Goal: Check status: Check status

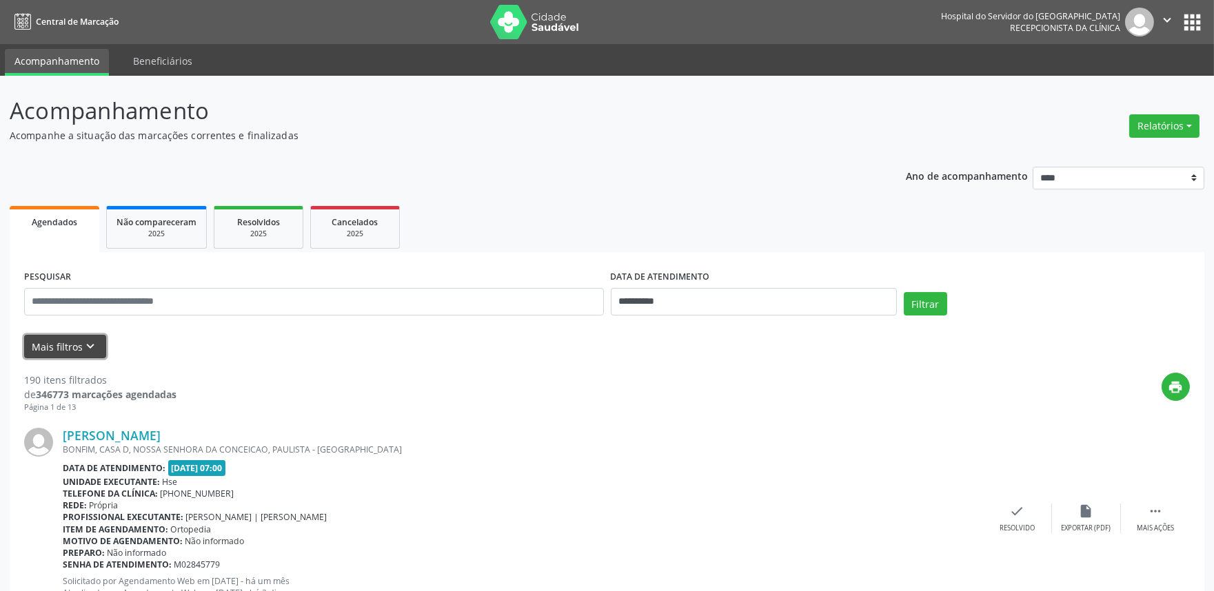
click at [60, 347] on button "Mais filtros keyboard_arrow_down" at bounding box center [65, 347] width 82 height 24
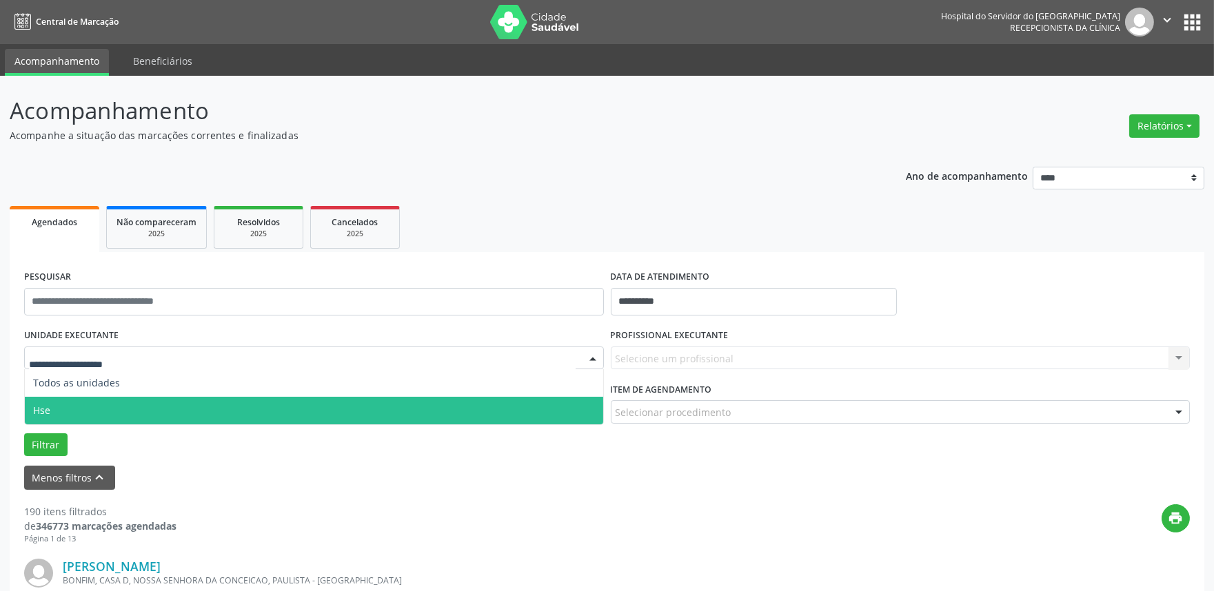
click at [50, 418] on span "Hse" at bounding box center [314, 411] width 578 height 28
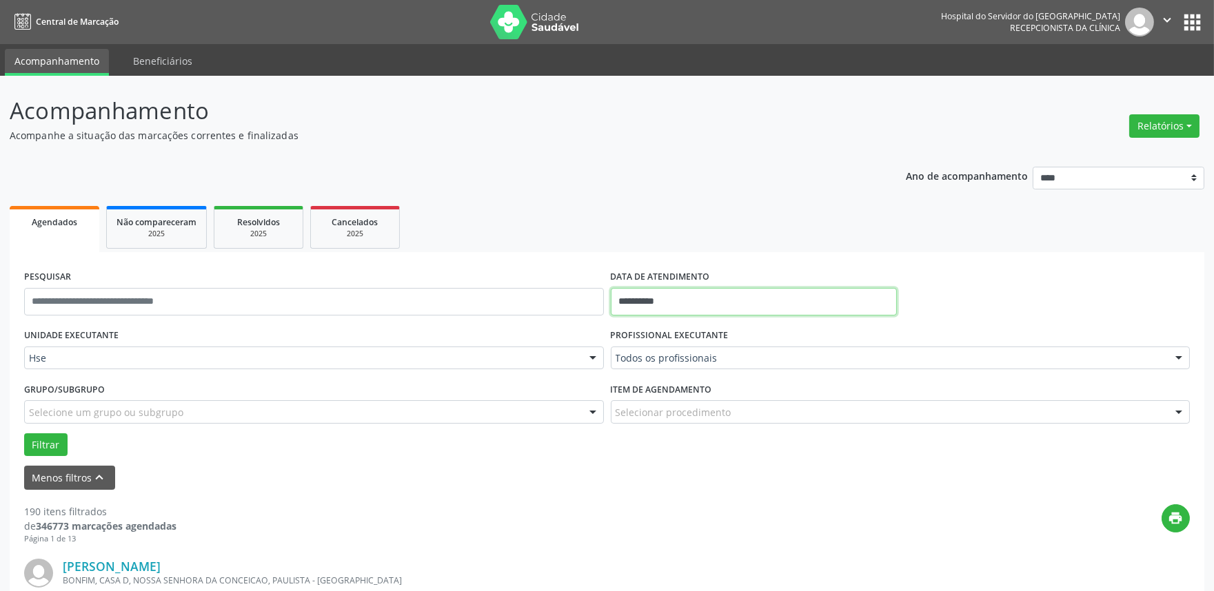
click at [732, 301] on input "**********" at bounding box center [754, 302] width 286 height 28
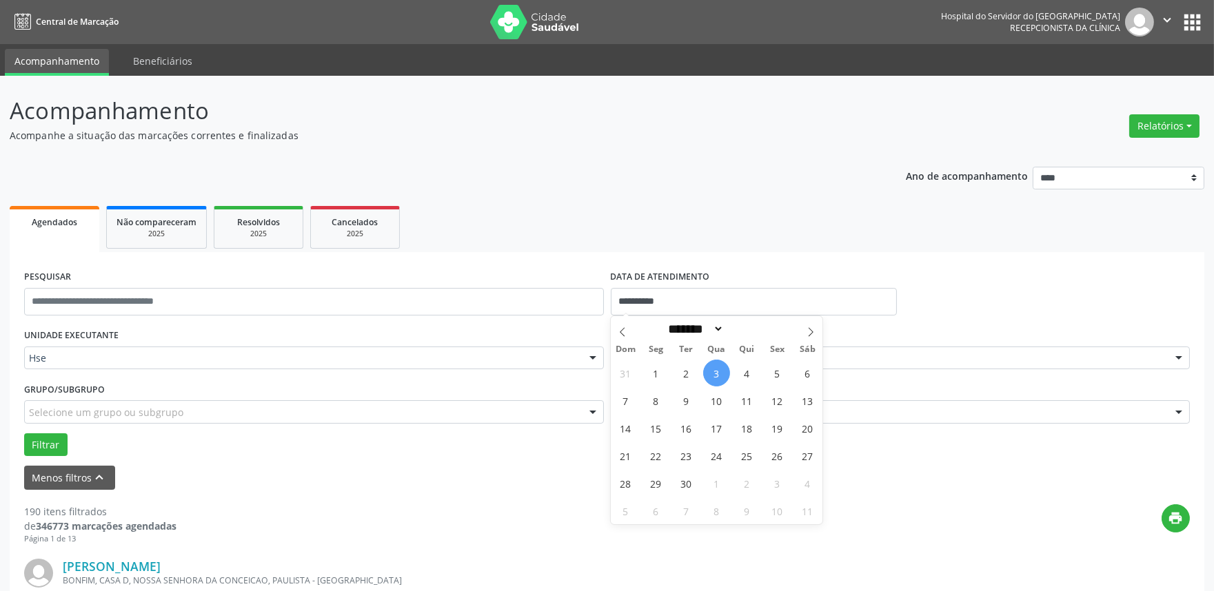
click at [714, 374] on span "3" at bounding box center [716, 373] width 27 height 27
type input "**********"
click at [714, 374] on span "3" at bounding box center [716, 373] width 27 height 27
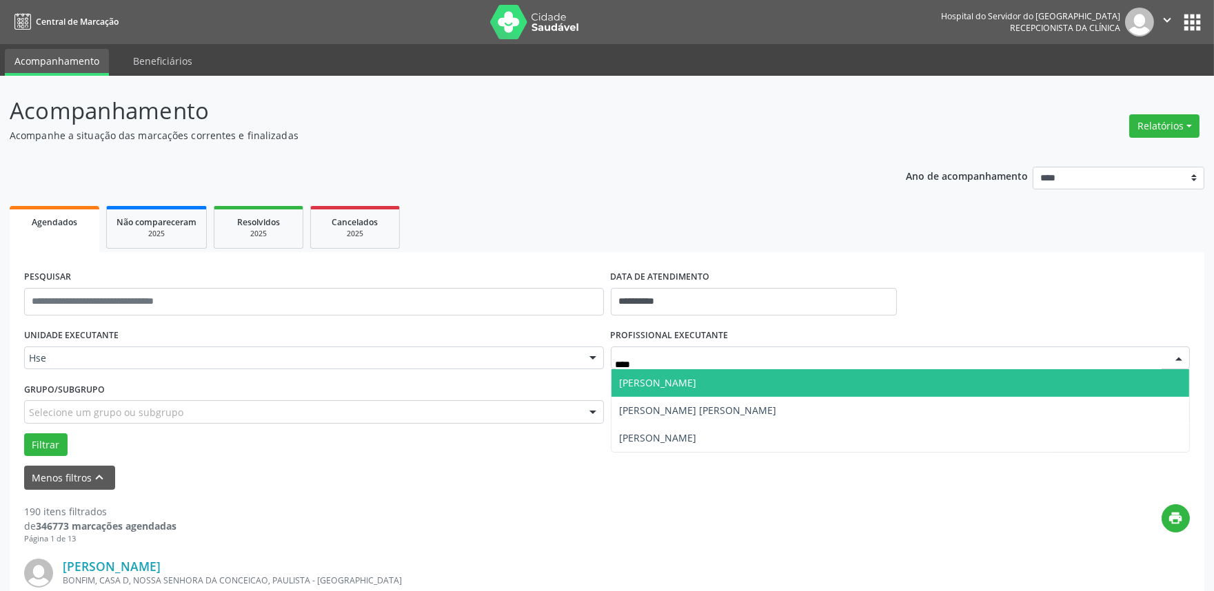
type input "*****"
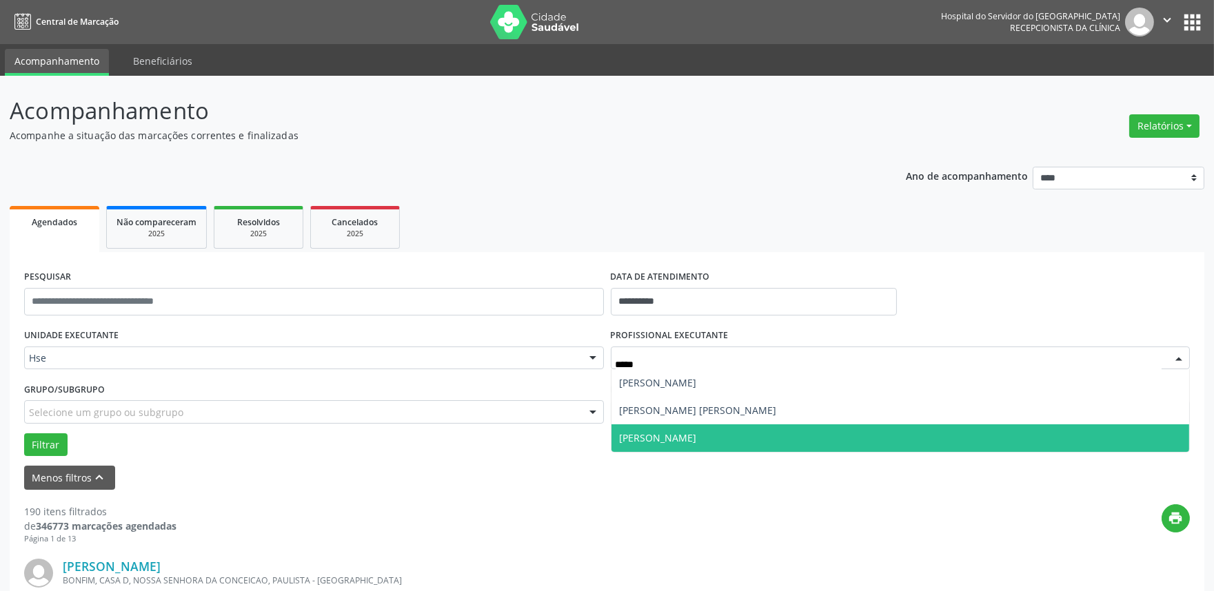
click at [680, 445] on span "[PERSON_NAME]" at bounding box center [900, 439] width 578 height 28
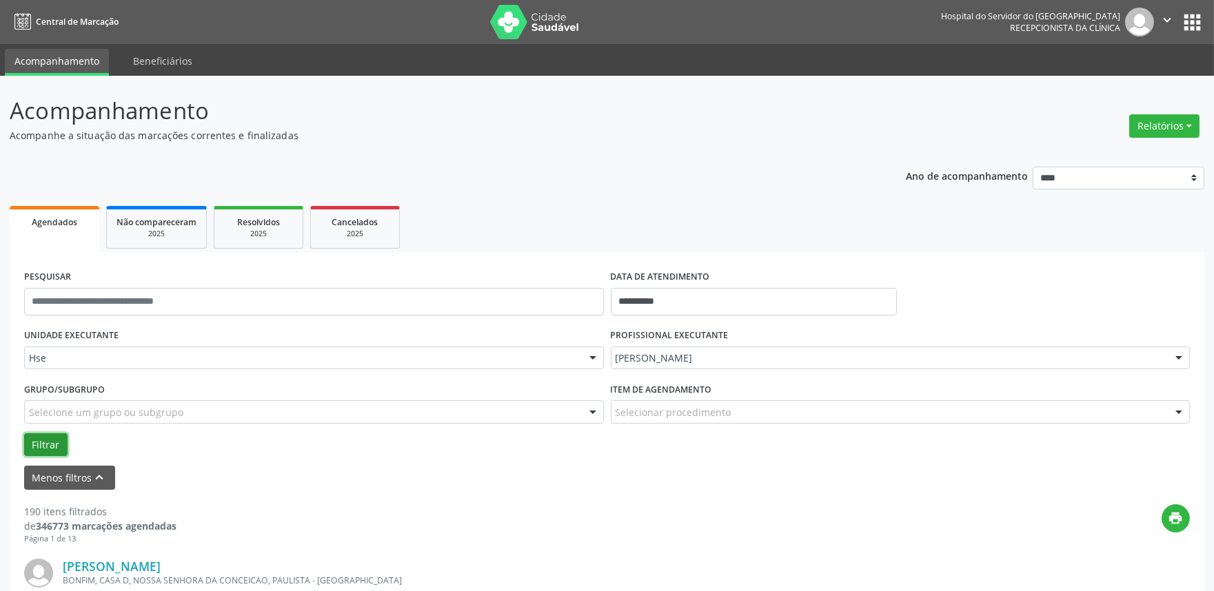
click at [61, 440] on button "Filtrar" at bounding box center [45, 445] width 43 height 23
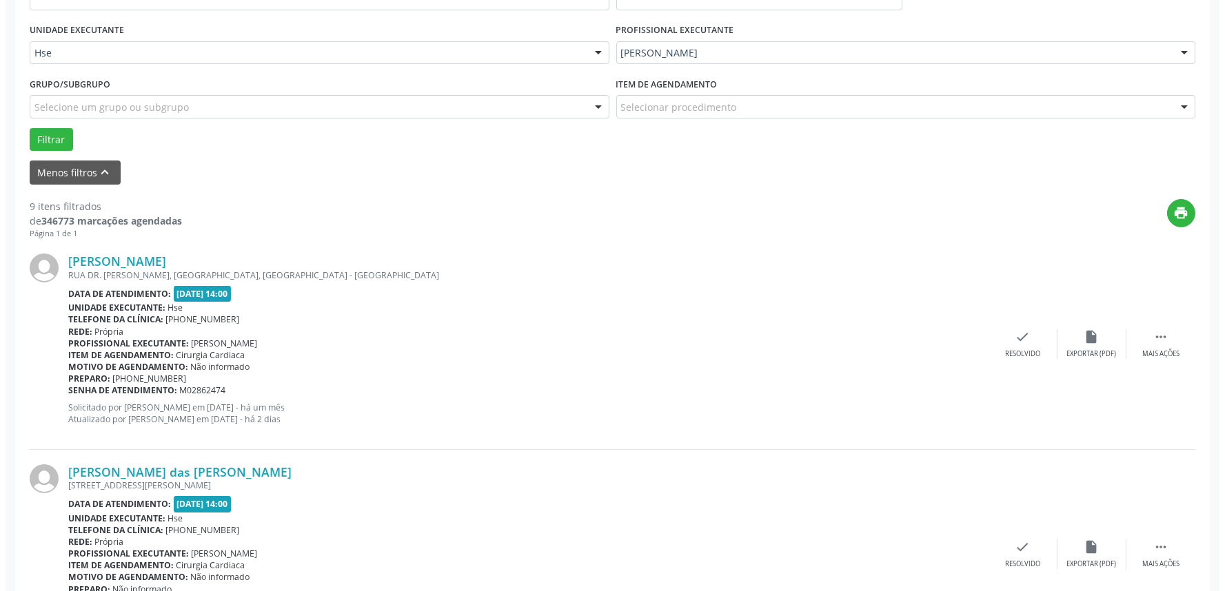
scroll to position [306, 0]
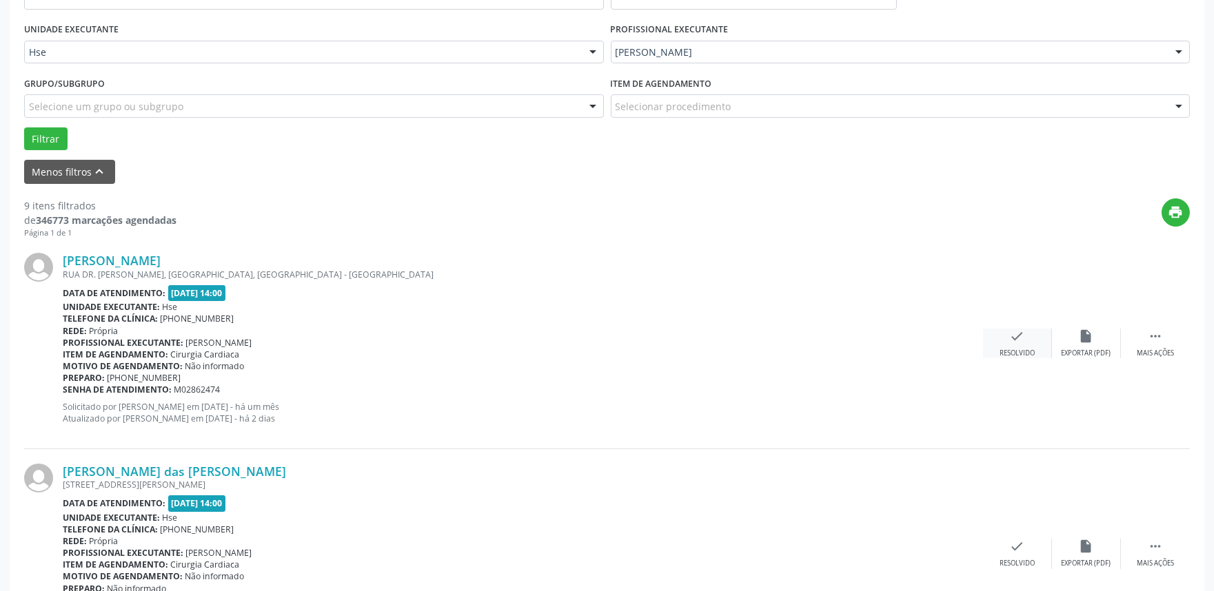
click at [1020, 352] on div "Resolvido" at bounding box center [1016, 354] width 35 height 10
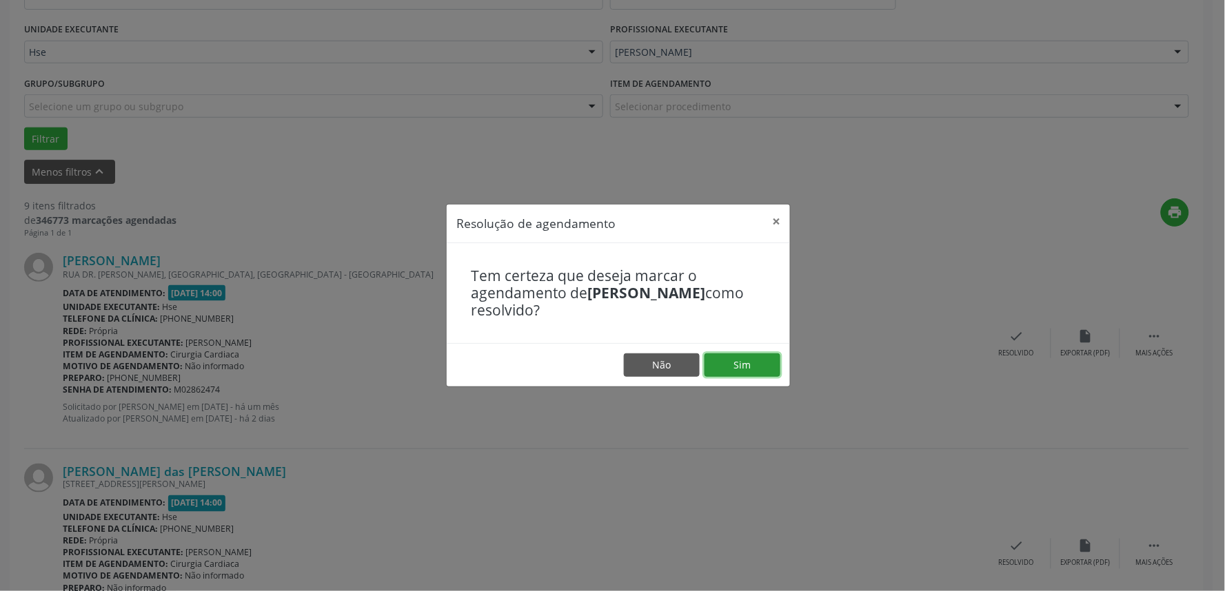
click at [761, 359] on button "Sim" at bounding box center [742, 365] width 76 height 23
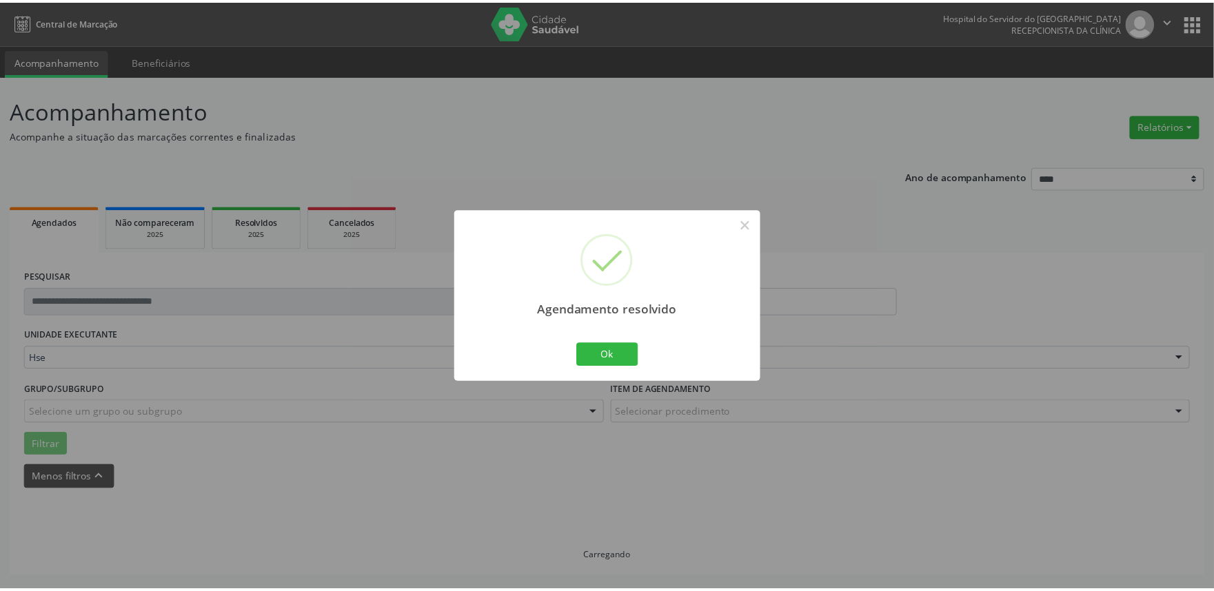
scroll to position [0, 0]
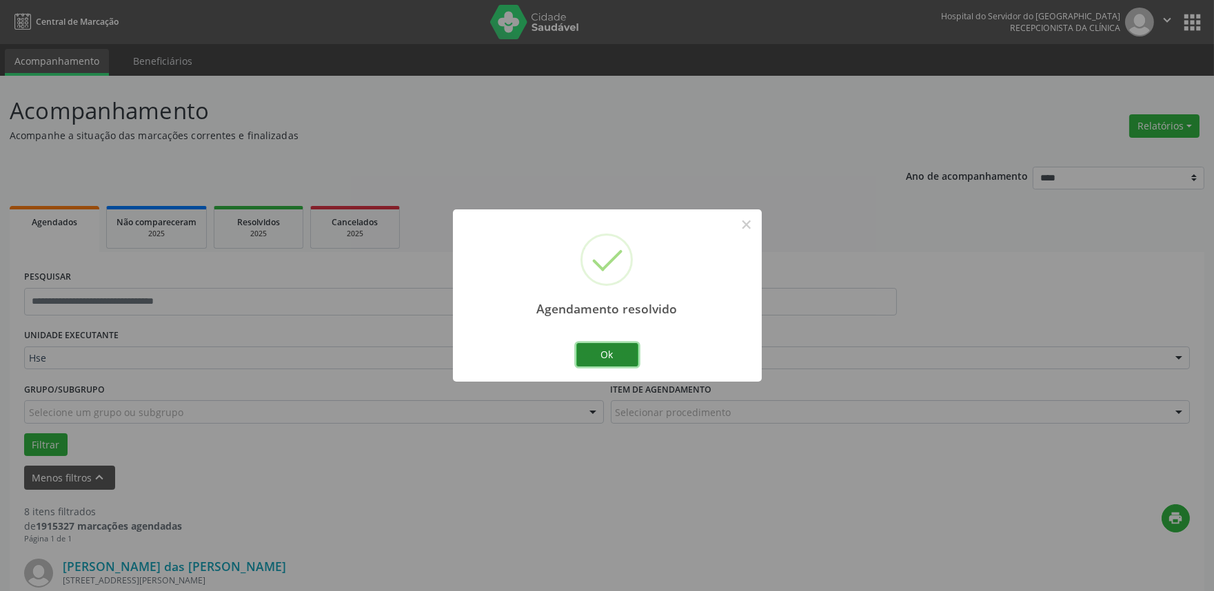
click at [580, 352] on button "Ok" at bounding box center [607, 354] width 62 height 23
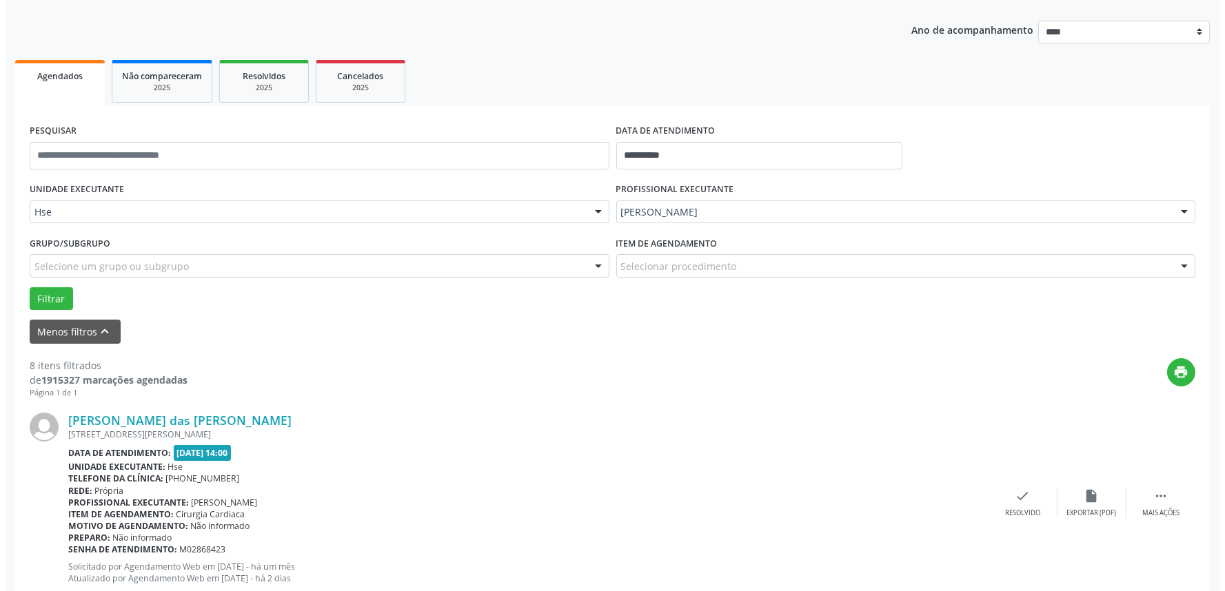
scroll to position [153, 0]
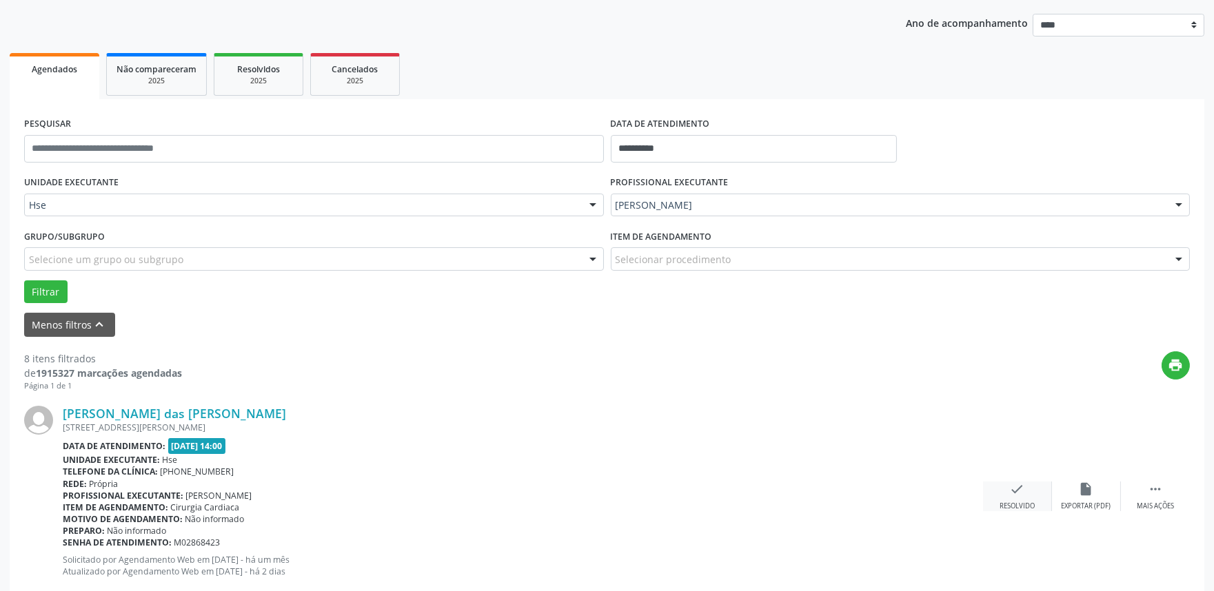
click at [1017, 494] on icon "check" at bounding box center [1017, 489] width 15 height 15
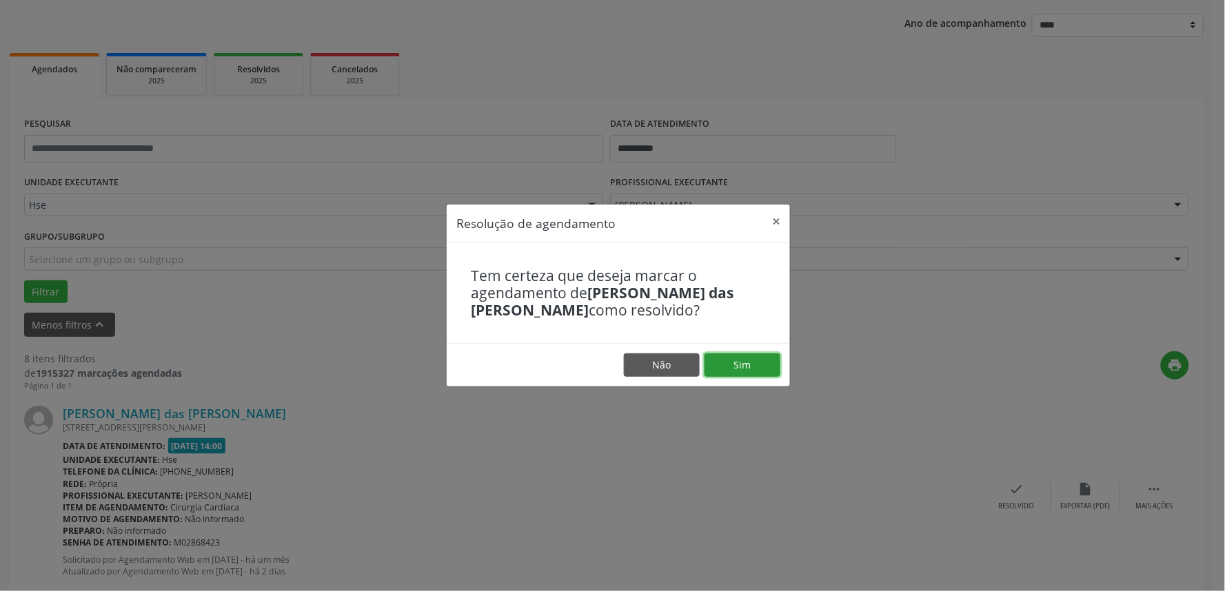
click at [759, 366] on button "Sim" at bounding box center [742, 365] width 76 height 23
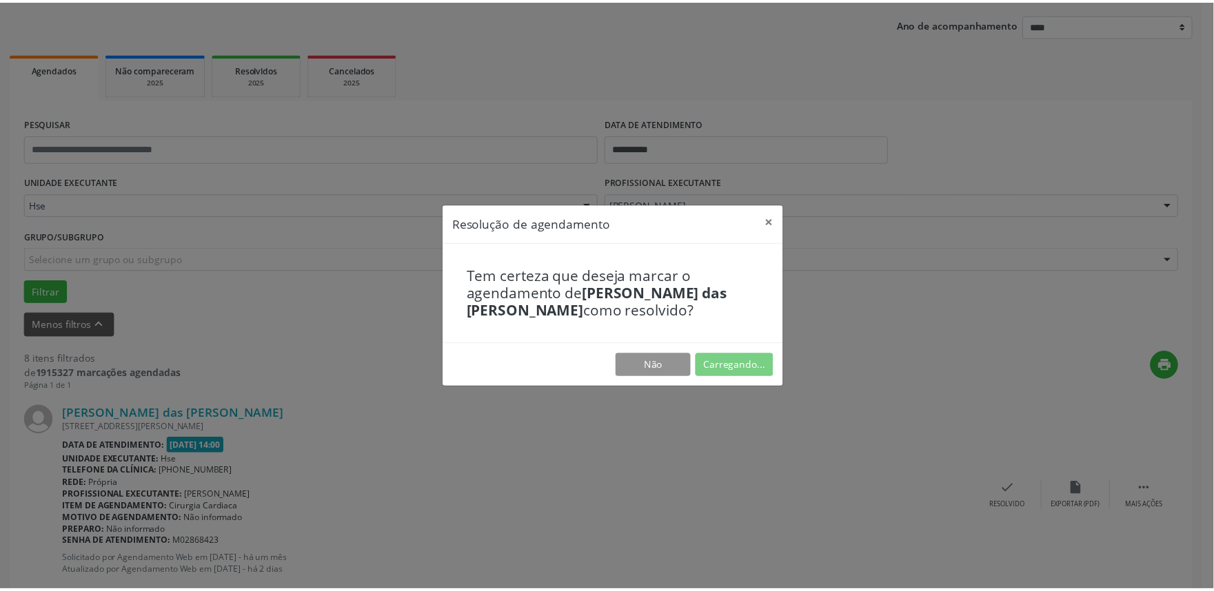
scroll to position [0, 0]
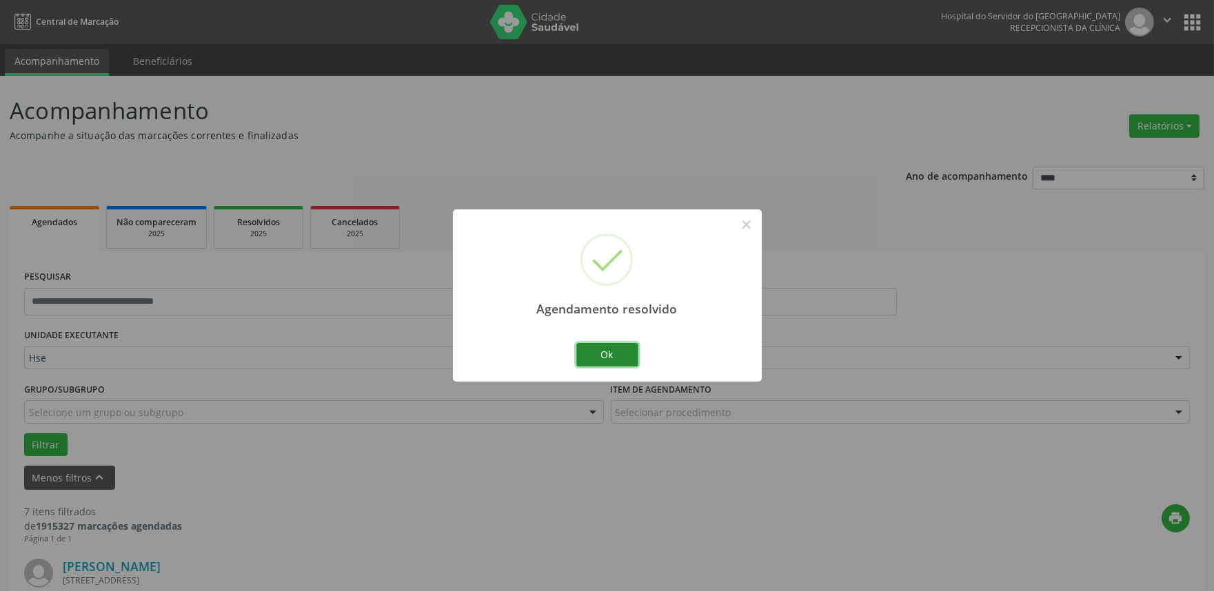
click at [604, 356] on button "Ok" at bounding box center [607, 354] width 62 height 23
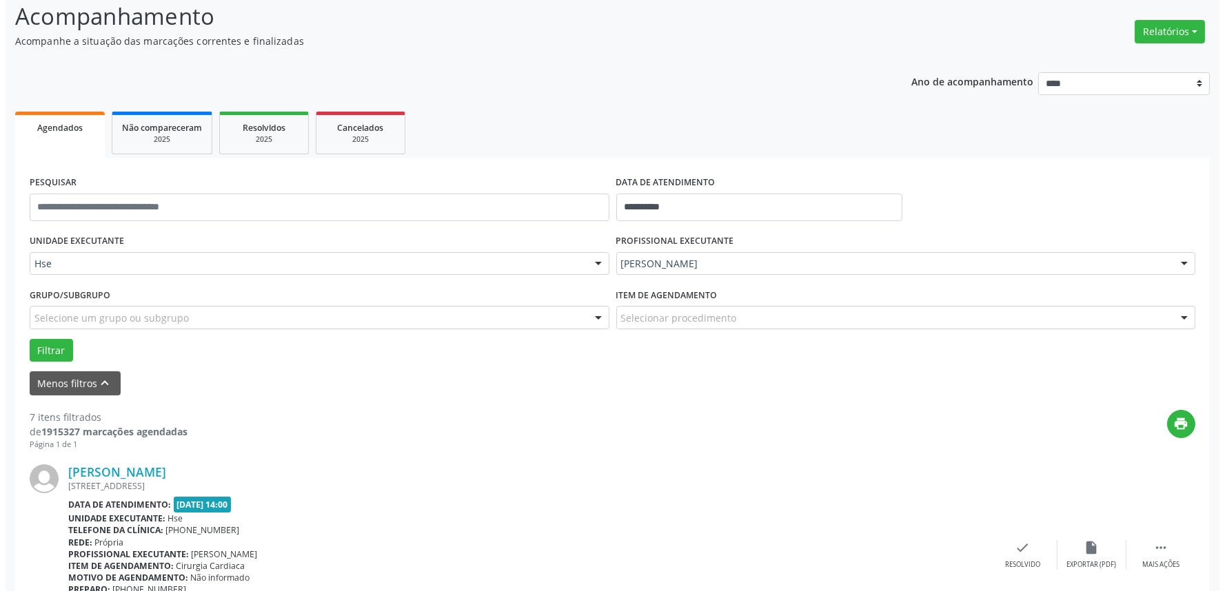
scroll to position [306, 0]
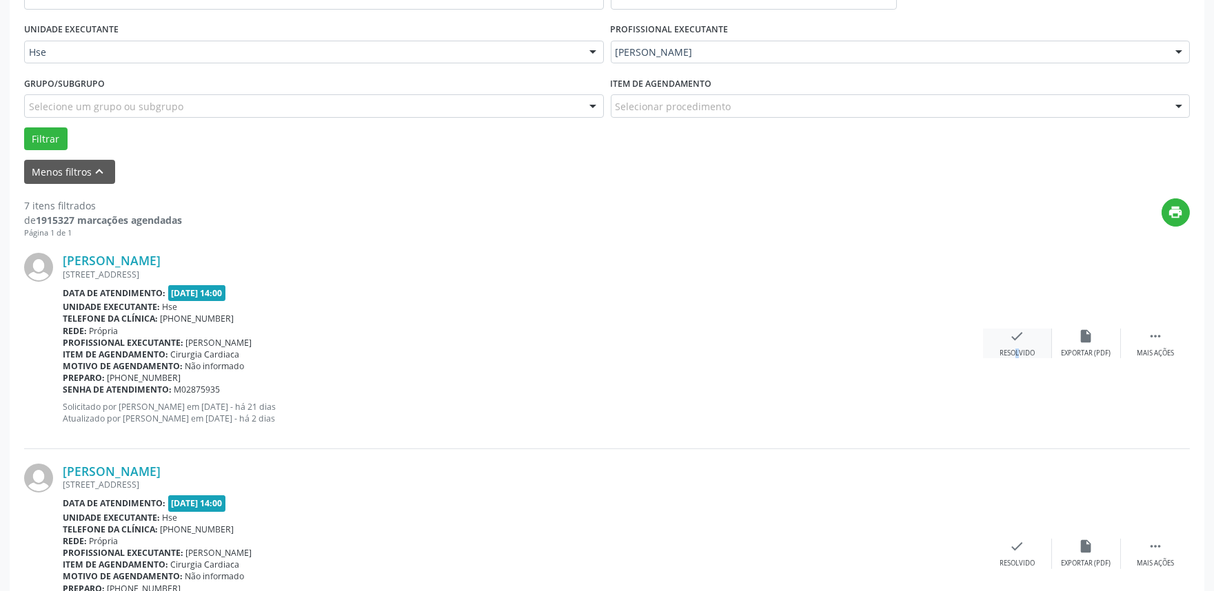
click at [1005, 345] on div "check Resolvido" at bounding box center [1017, 344] width 69 height 30
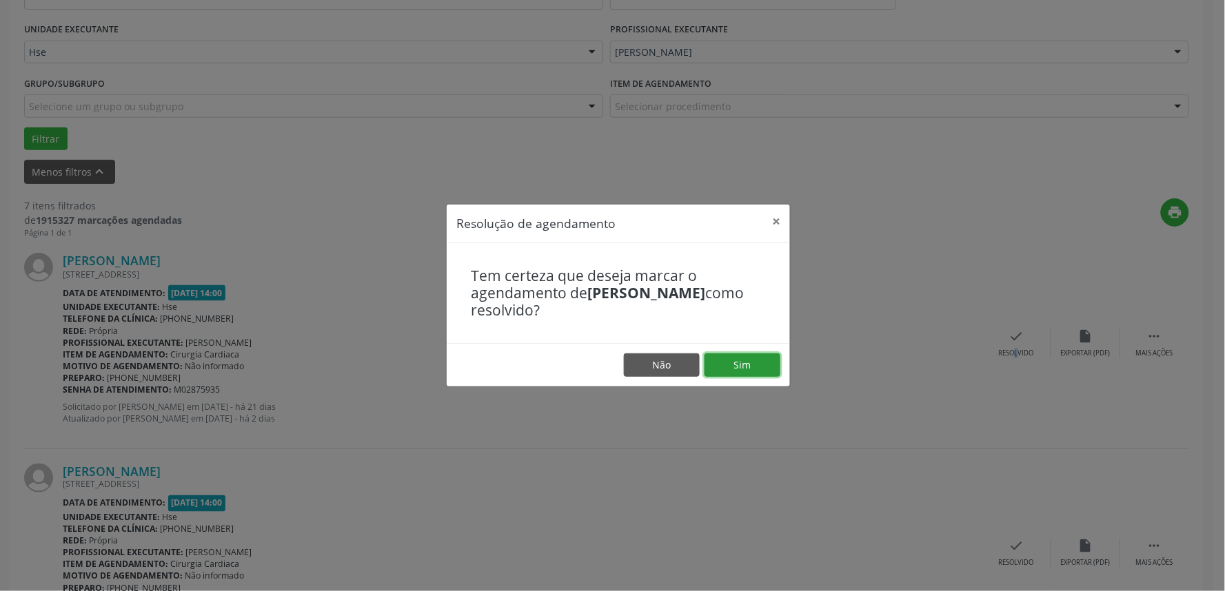
click at [732, 364] on button "Sim" at bounding box center [742, 365] width 76 height 23
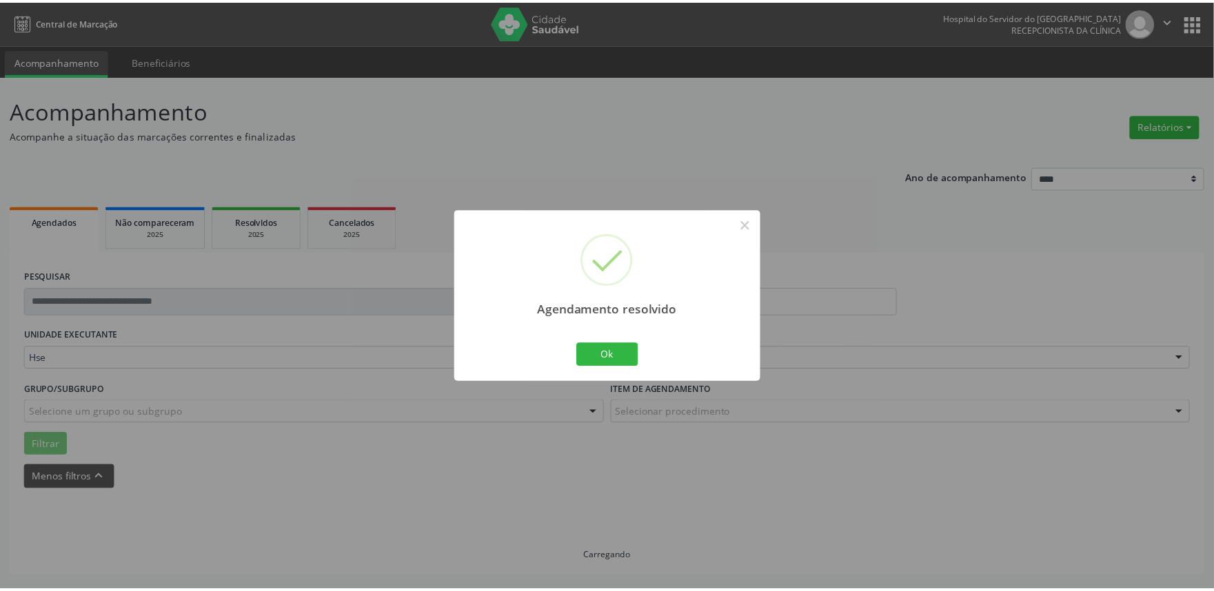
scroll to position [0, 0]
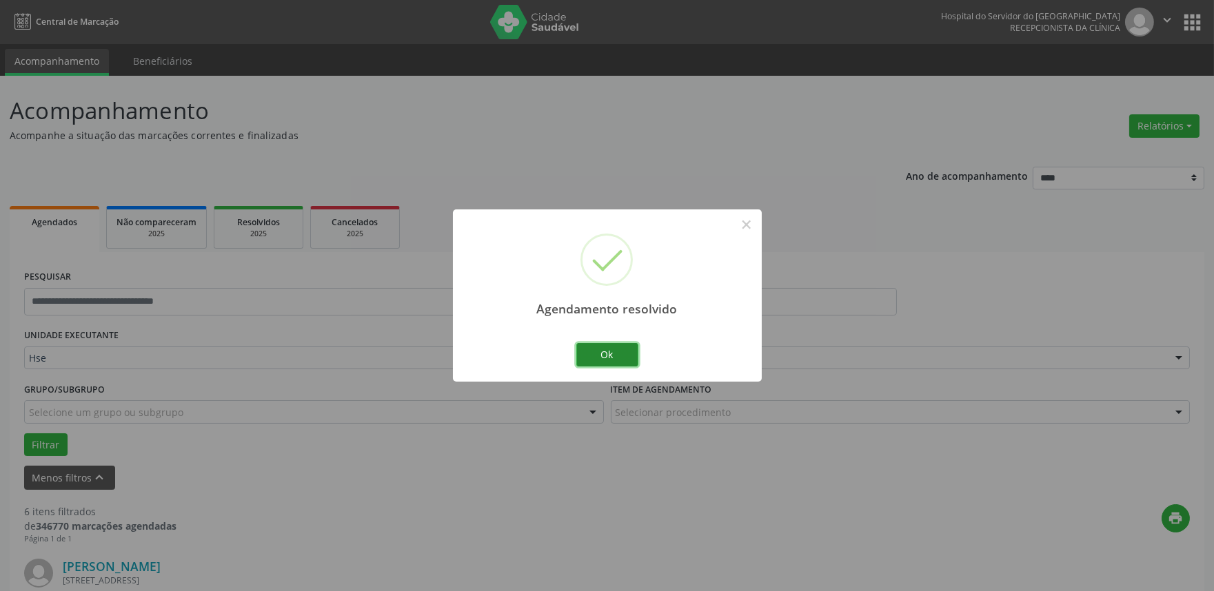
click at [604, 349] on button "Ok" at bounding box center [607, 354] width 62 height 23
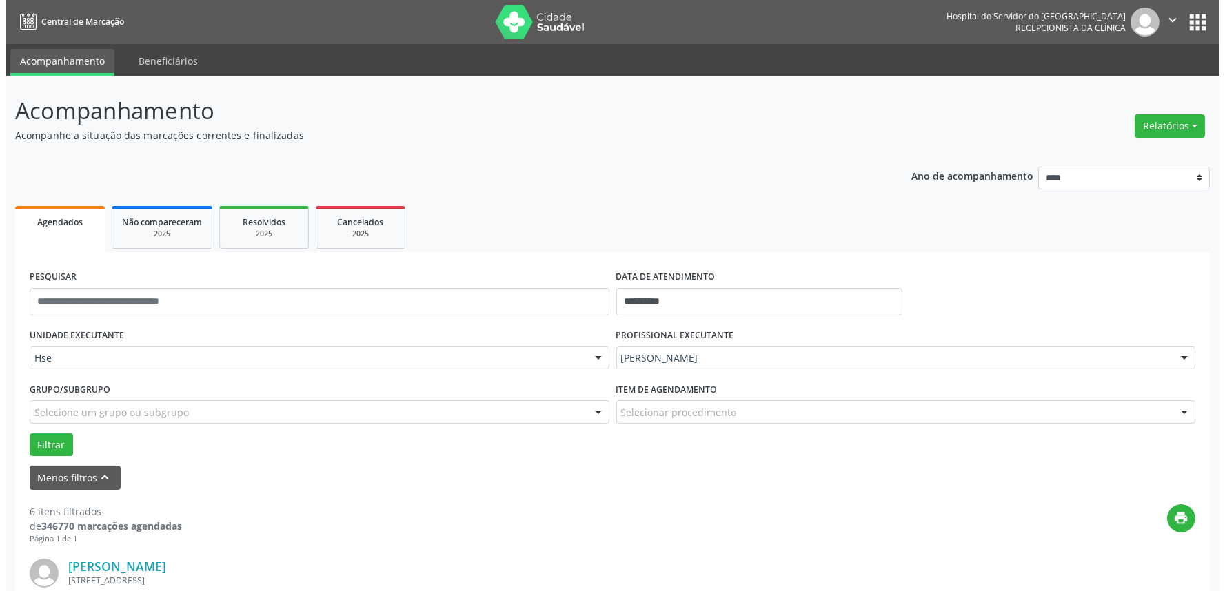
scroll to position [230, 0]
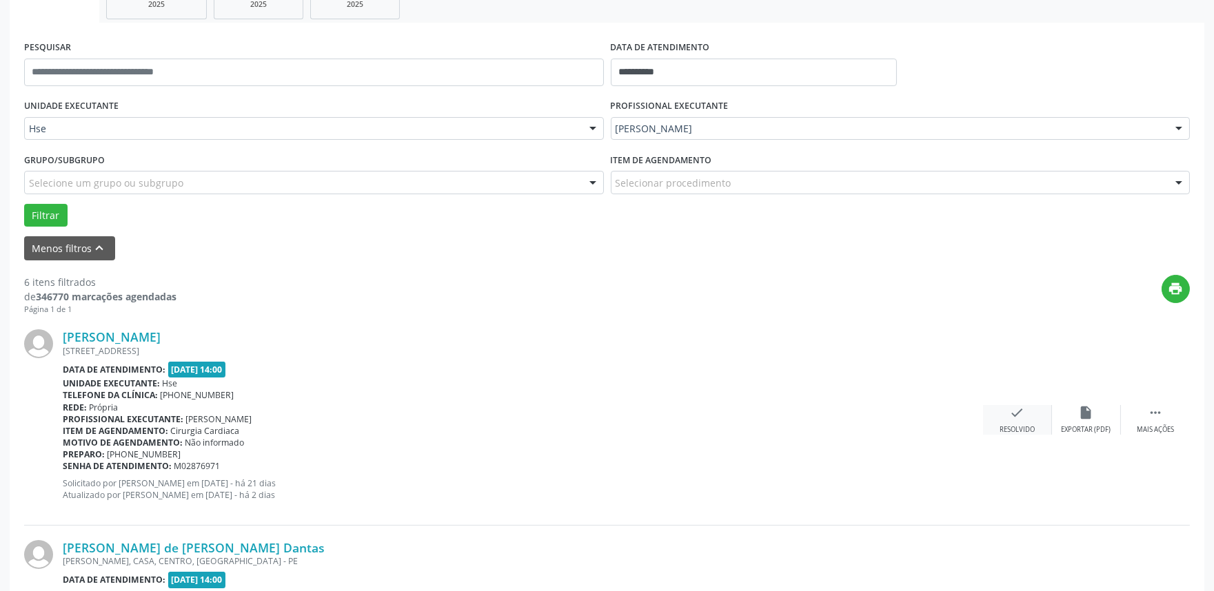
click at [1012, 419] on icon "check" at bounding box center [1017, 412] width 15 height 15
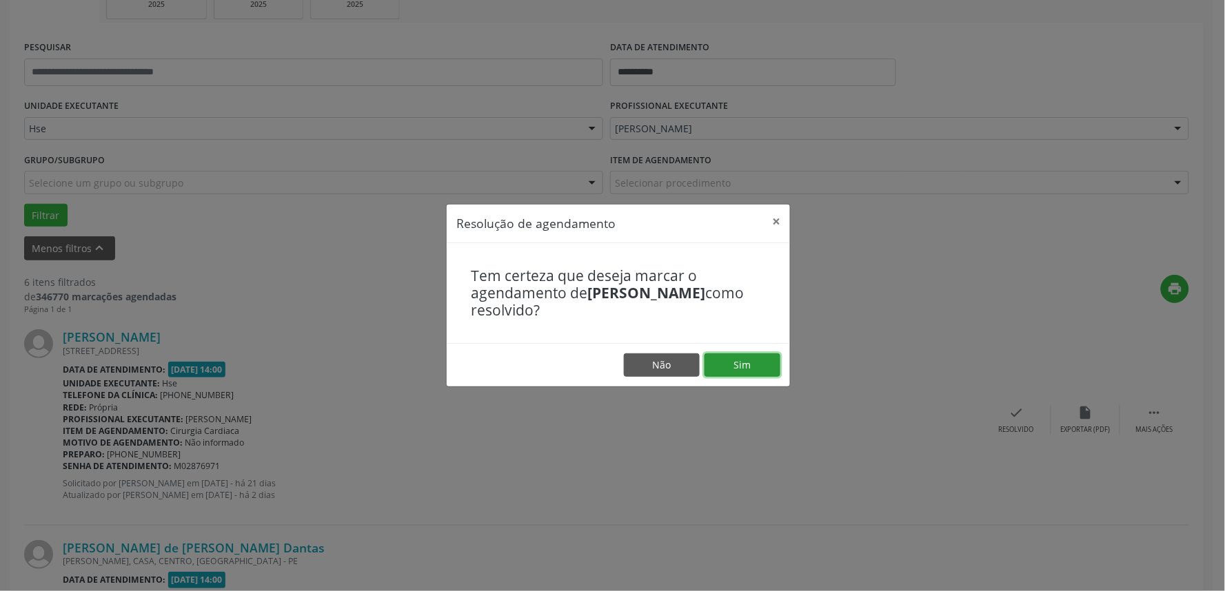
click at [732, 365] on button "Sim" at bounding box center [742, 365] width 76 height 23
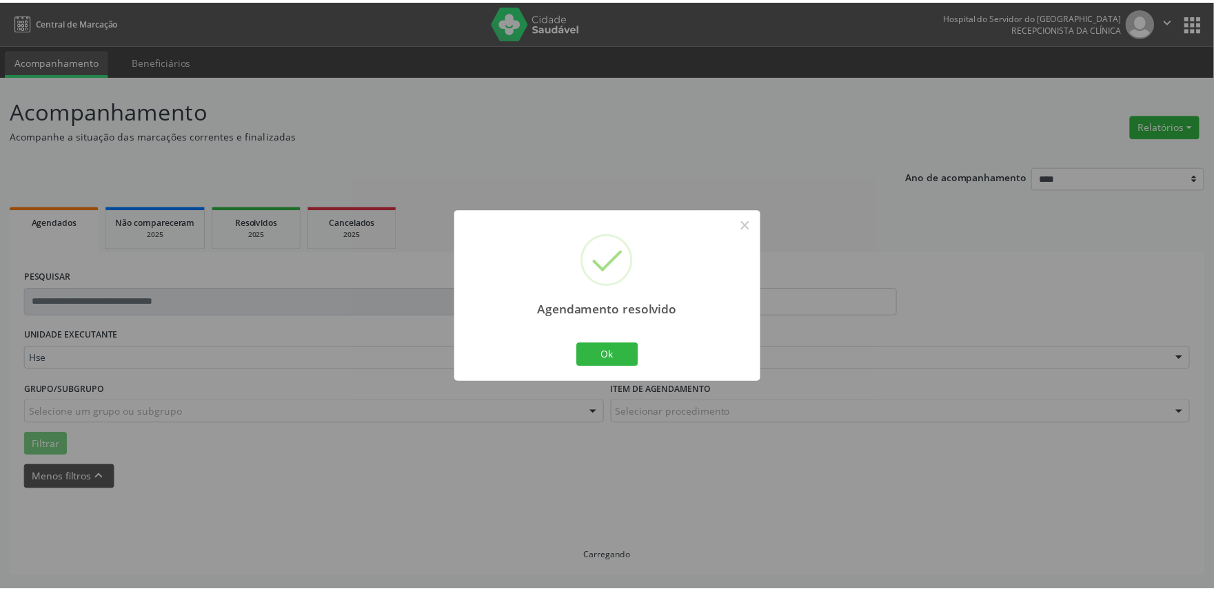
scroll to position [0, 0]
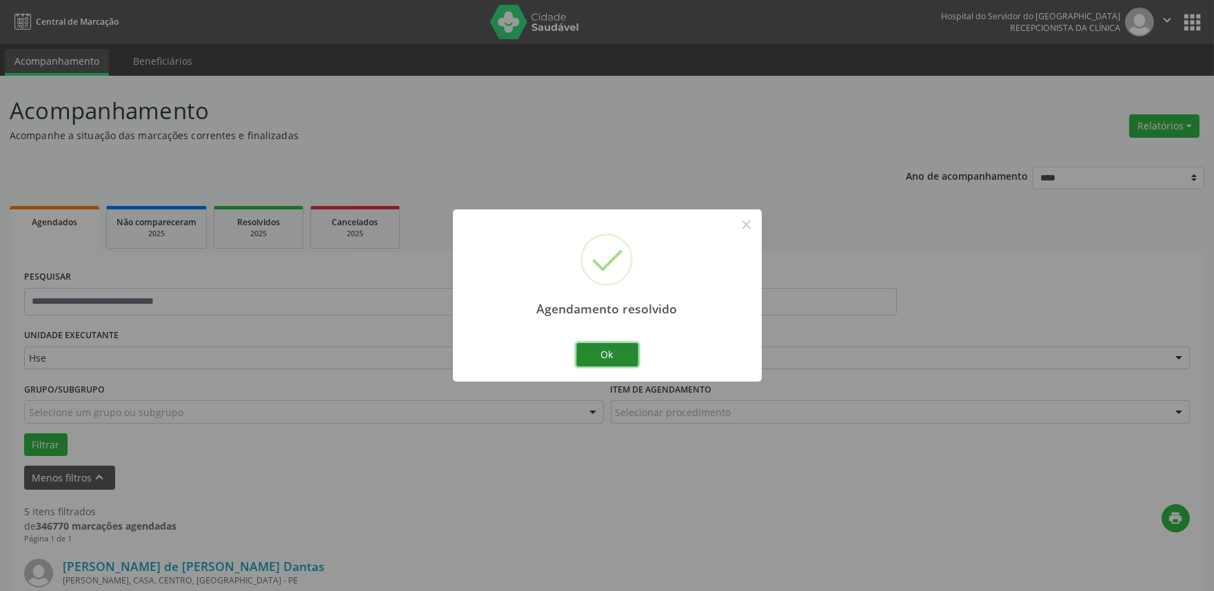
click at [593, 353] on button "Ok" at bounding box center [607, 354] width 62 height 23
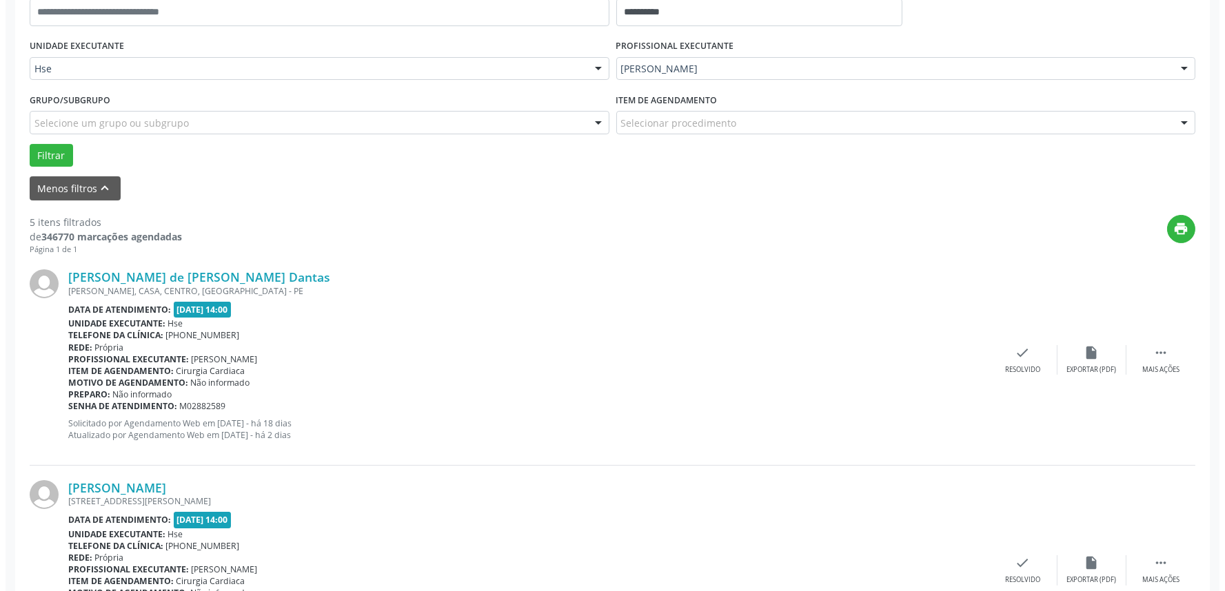
scroll to position [306, 0]
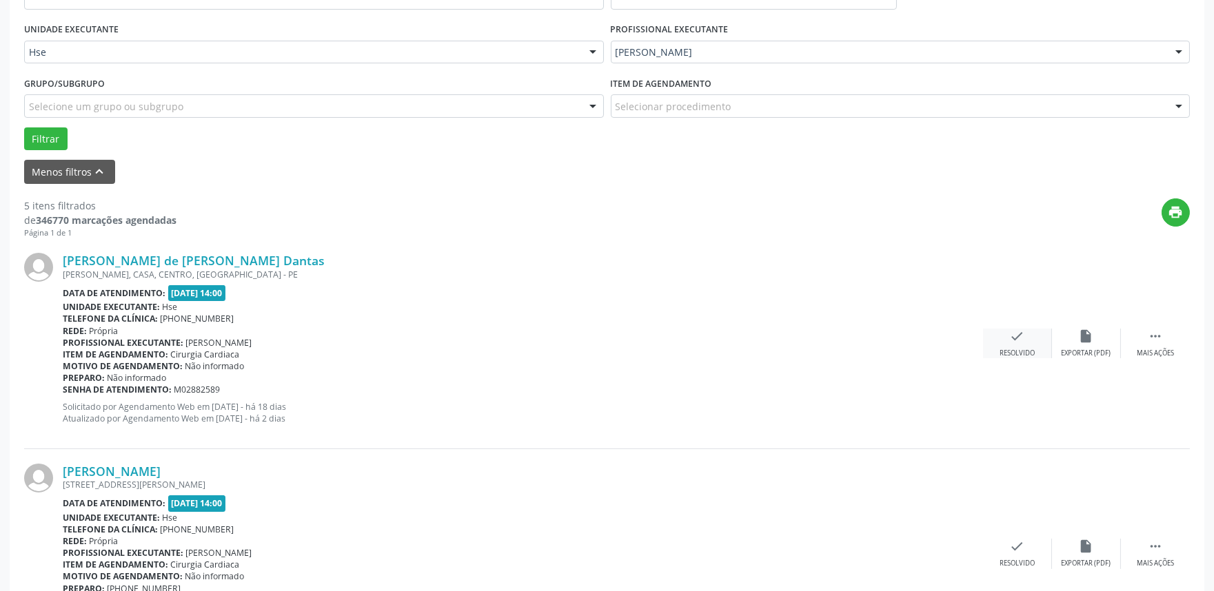
click at [1011, 341] on icon "check" at bounding box center [1017, 336] width 15 height 15
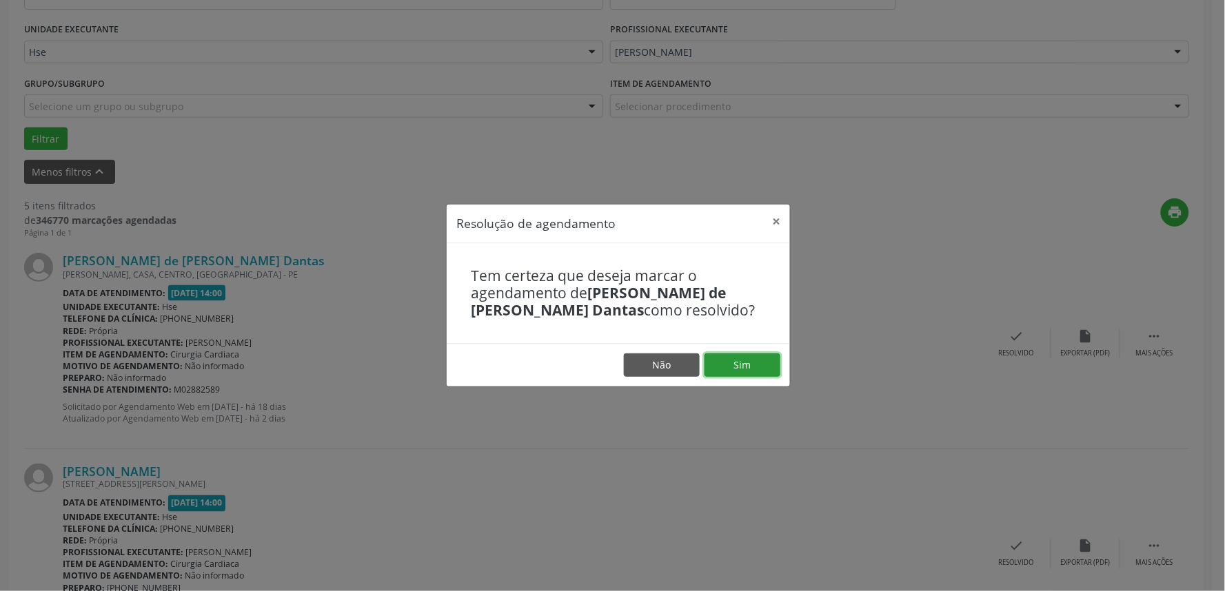
click at [747, 360] on button "Sim" at bounding box center [742, 365] width 76 height 23
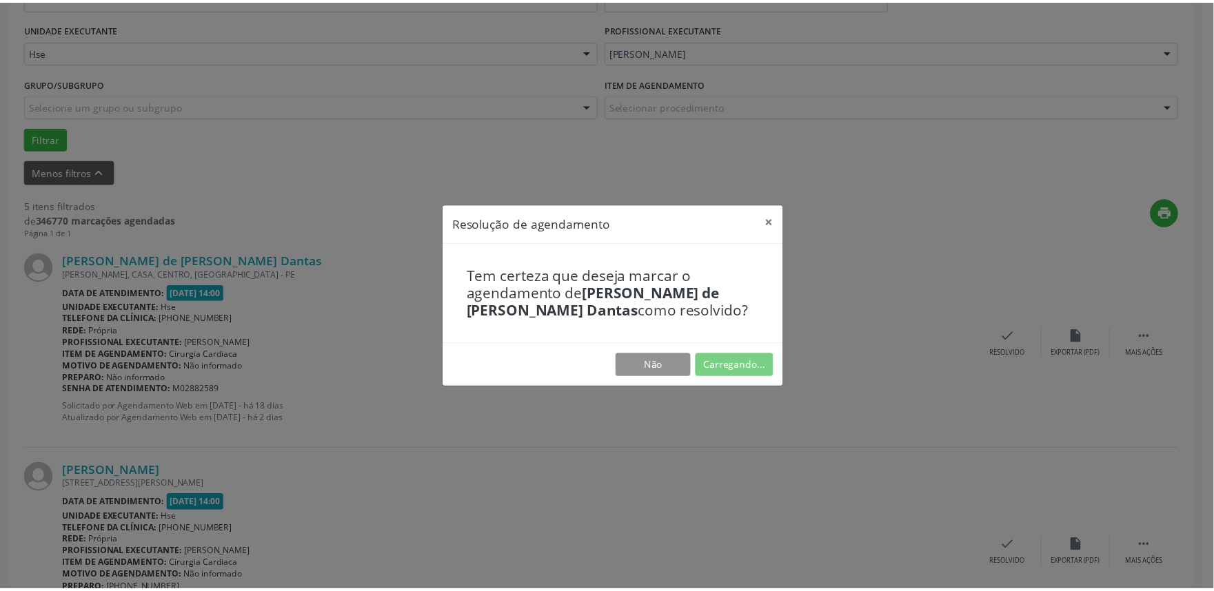
scroll to position [0, 0]
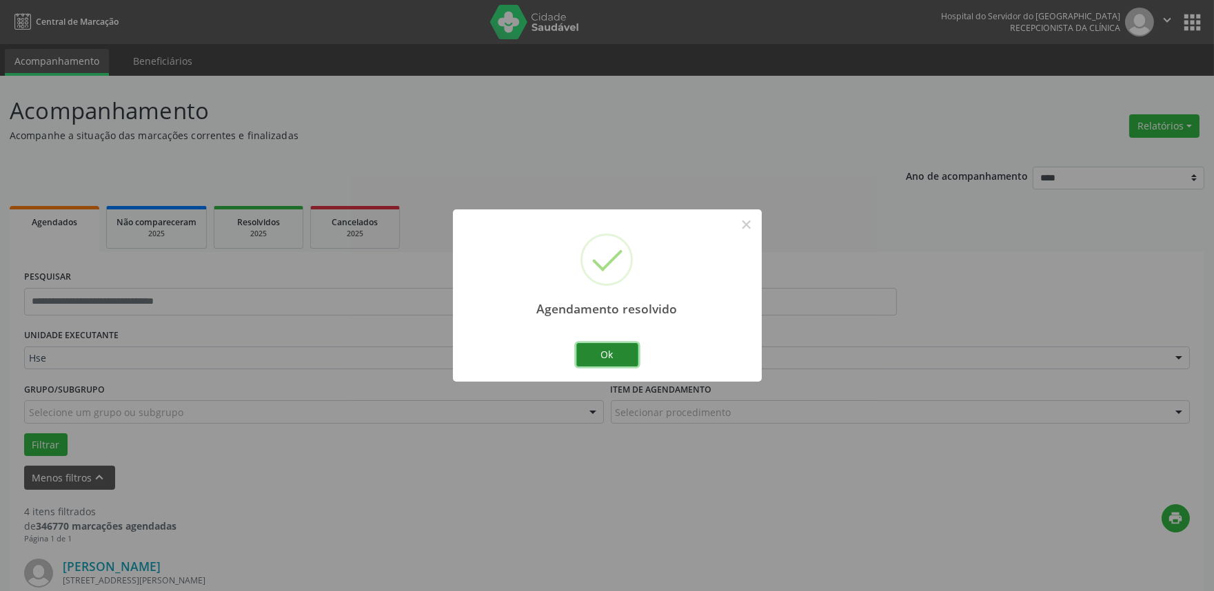
click at [608, 360] on button "Ok" at bounding box center [607, 354] width 62 height 23
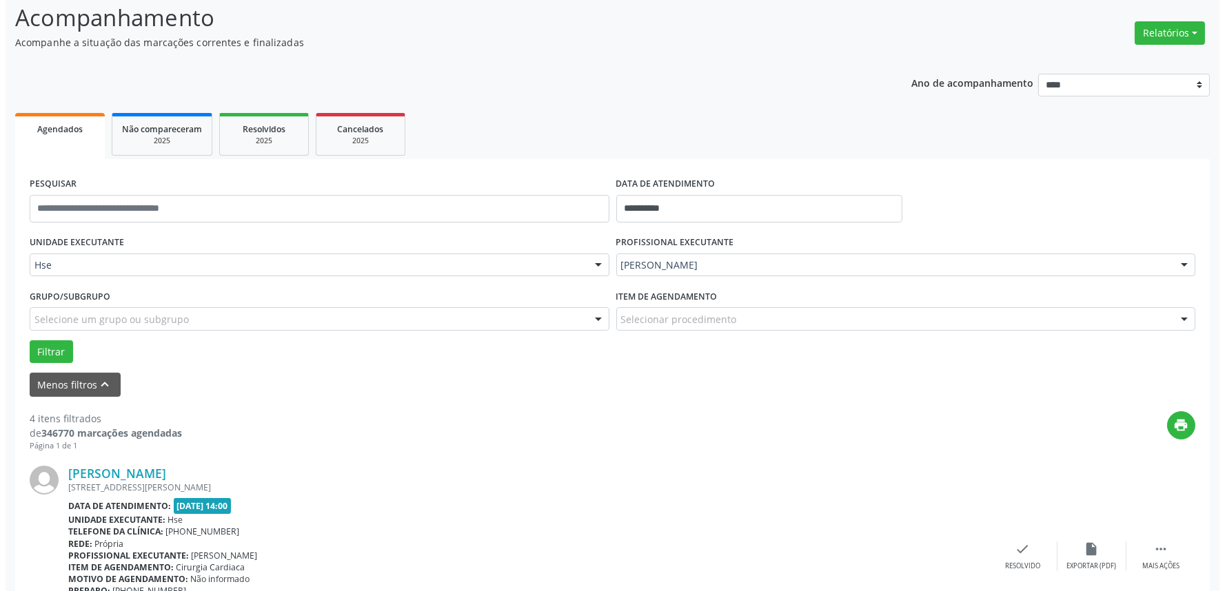
scroll to position [306, 0]
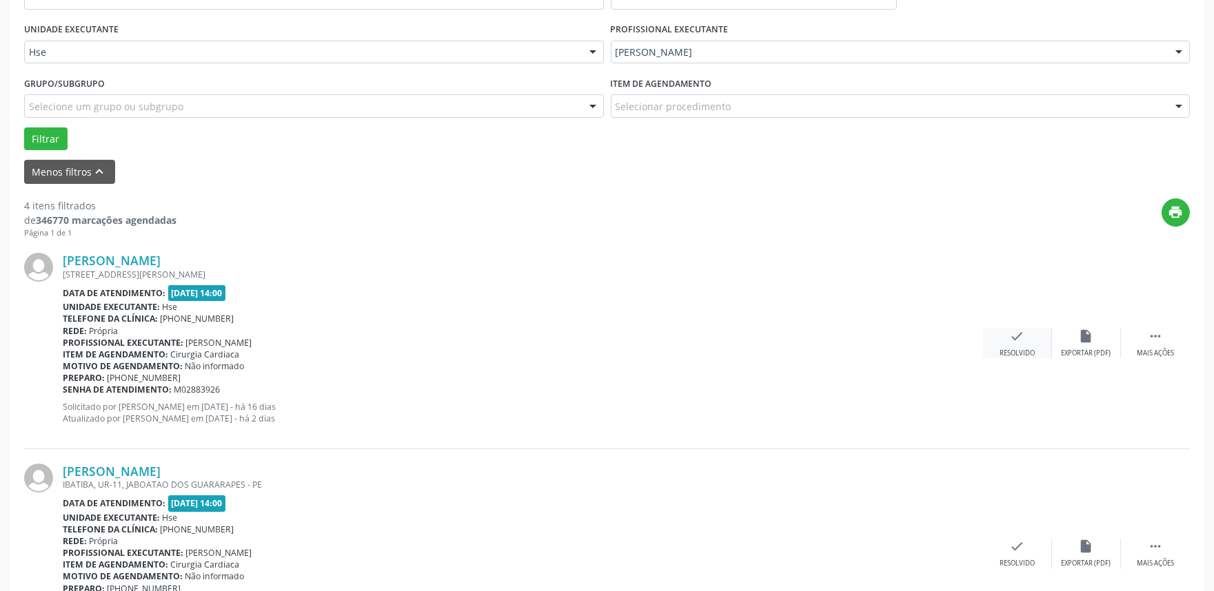
click at [1021, 349] on div "Resolvido" at bounding box center [1016, 354] width 35 height 10
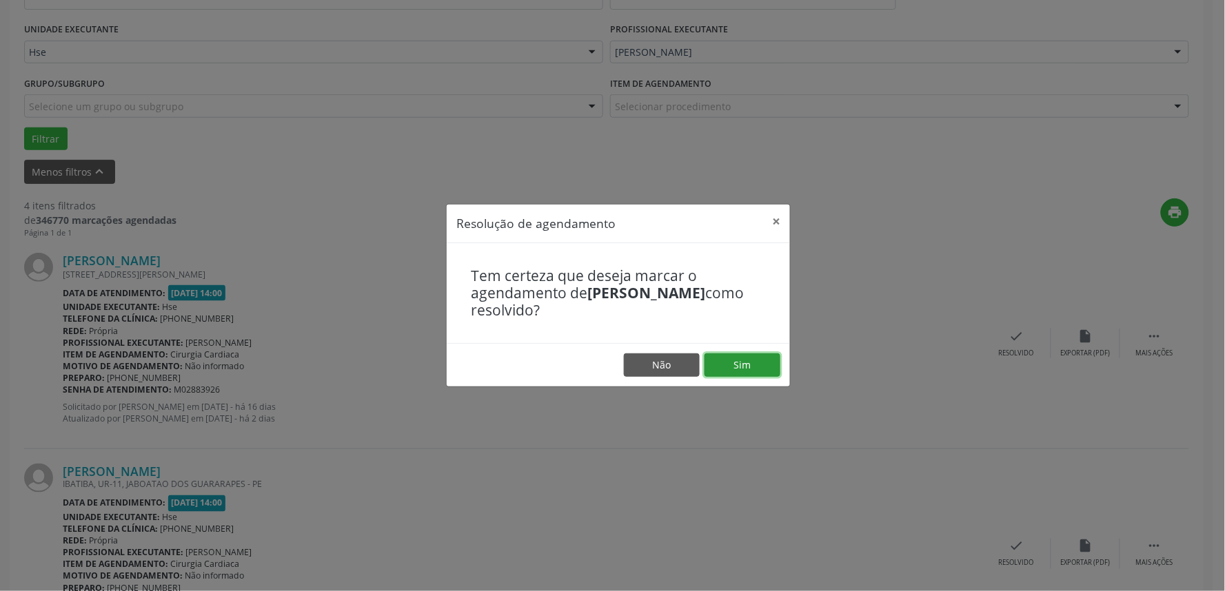
click at [748, 361] on button "Sim" at bounding box center [742, 365] width 76 height 23
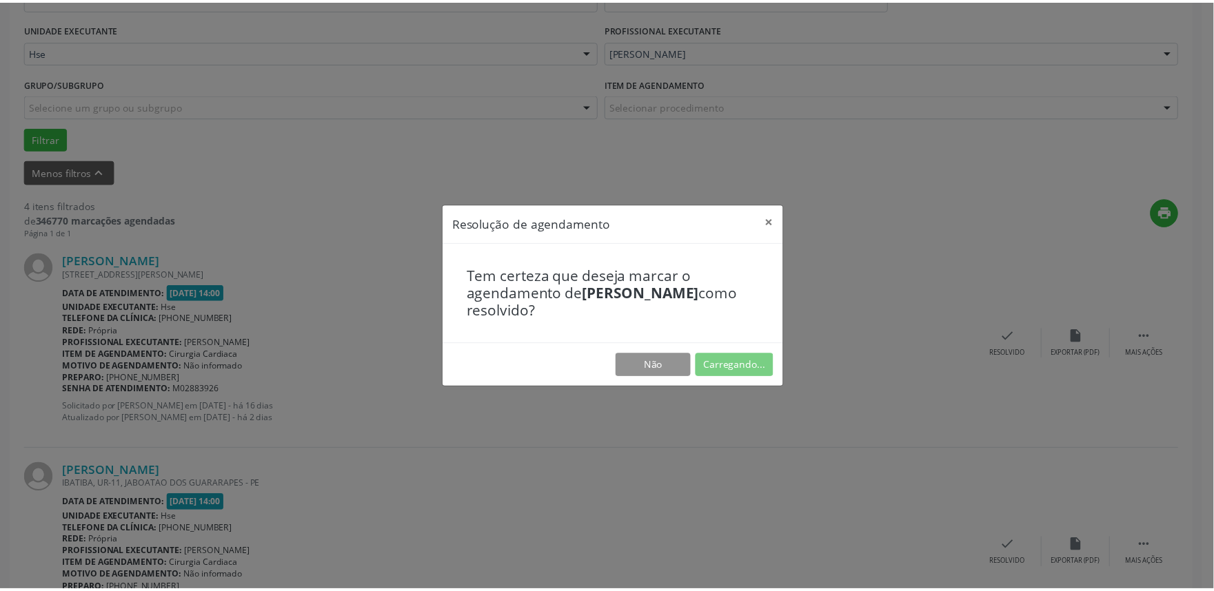
scroll to position [0, 0]
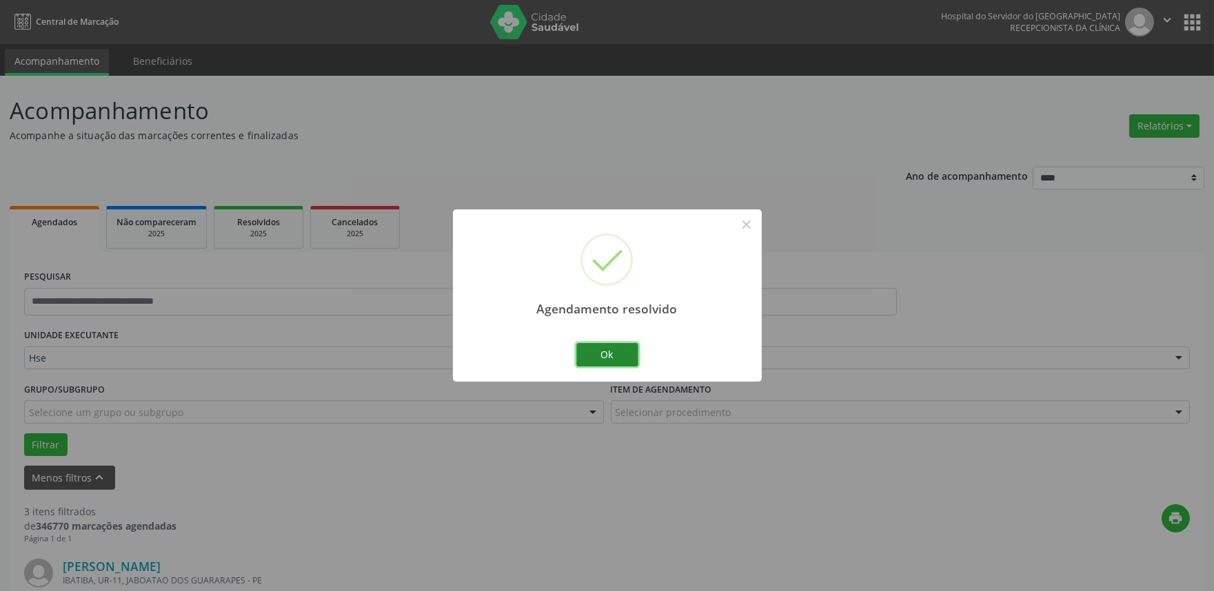
click at [609, 350] on button "Ok" at bounding box center [607, 354] width 62 height 23
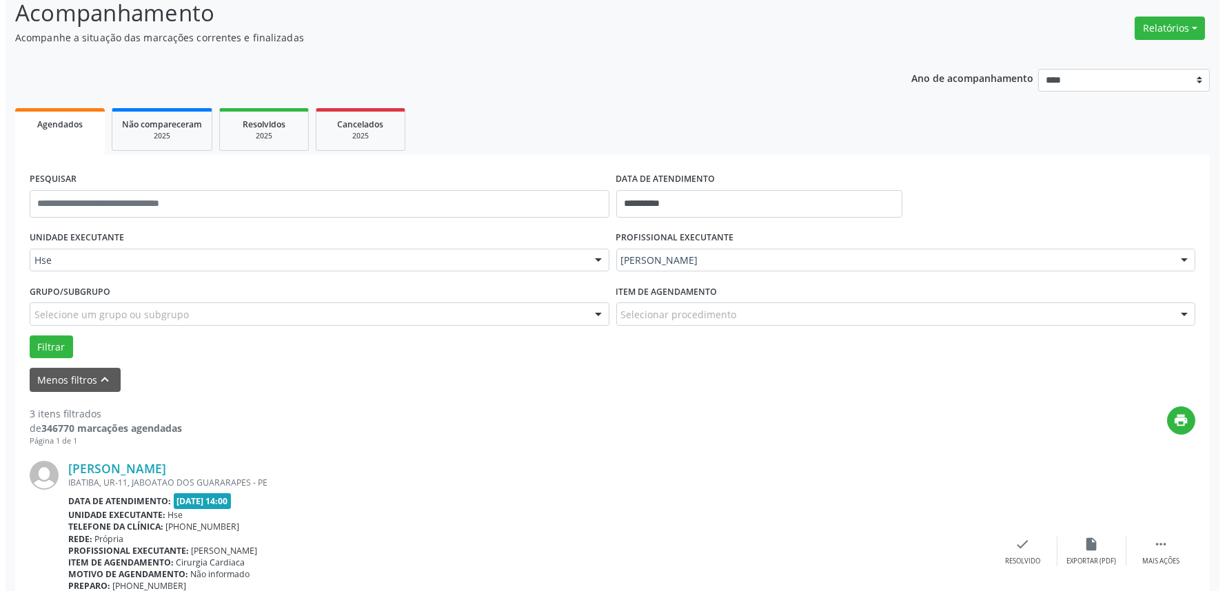
scroll to position [306, 0]
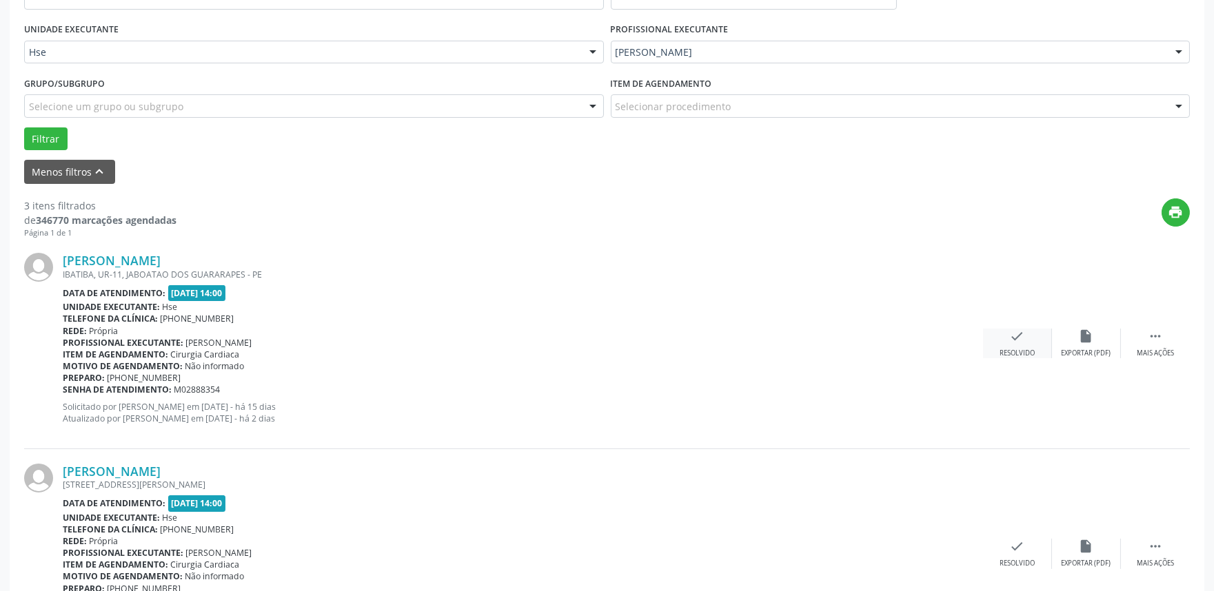
click at [1022, 340] on icon "check" at bounding box center [1017, 336] width 15 height 15
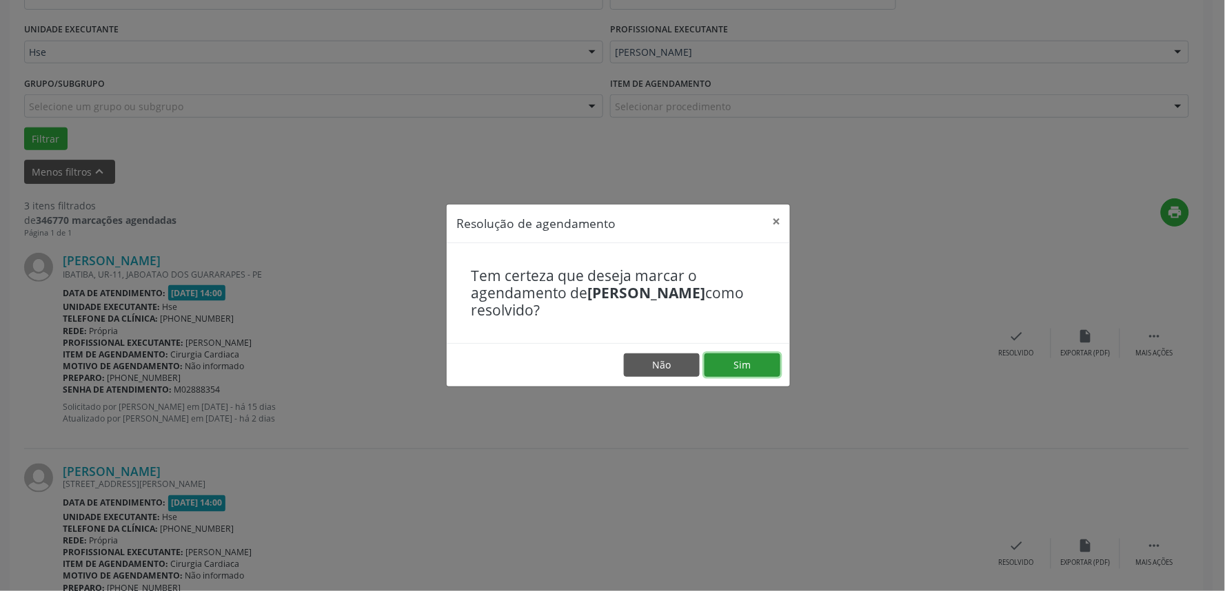
click at [762, 360] on button "Sim" at bounding box center [742, 365] width 76 height 23
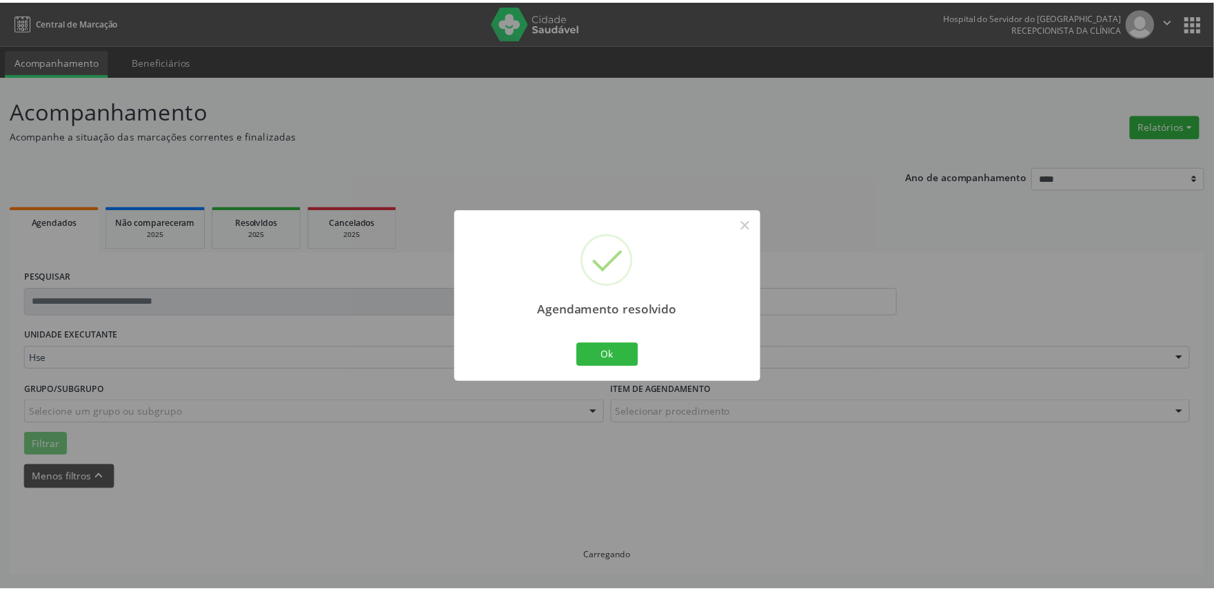
scroll to position [0, 0]
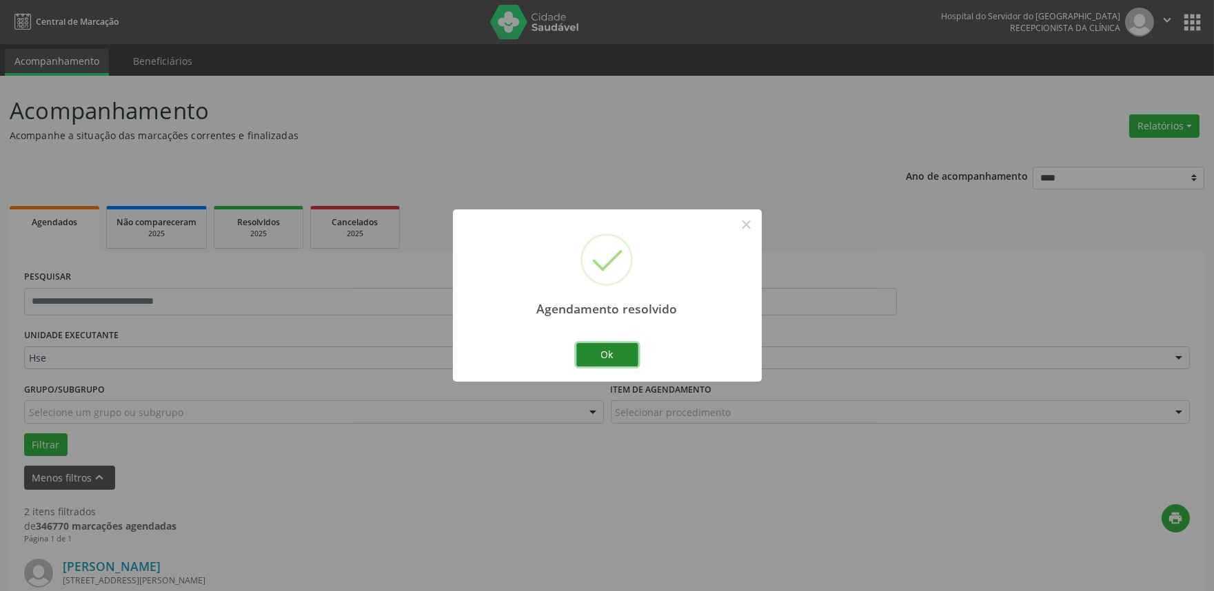
click at [589, 354] on button "Ok" at bounding box center [607, 354] width 62 height 23
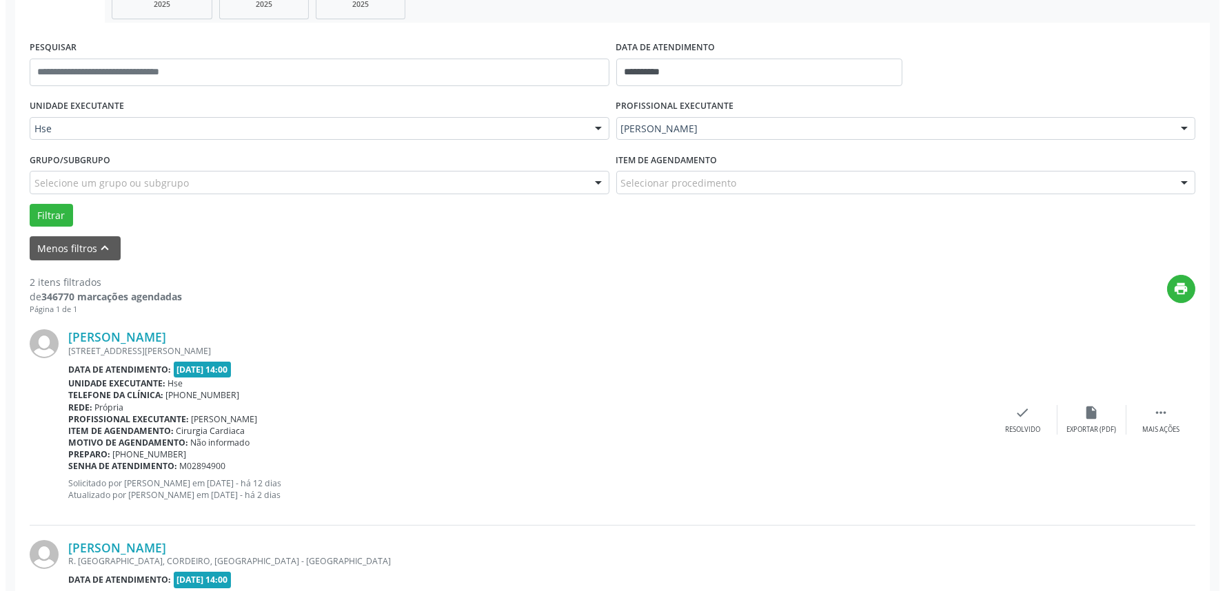
scroll to position [306, 0]
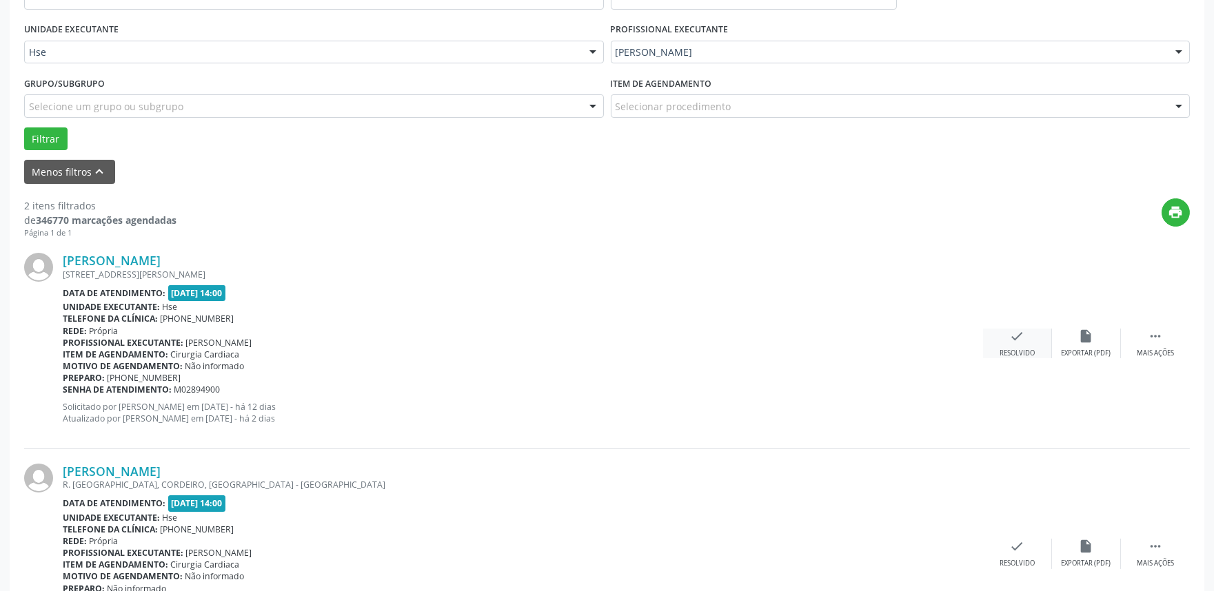
click at [1012, 336] on icon "check" at bounding box center [1017, 336] width 15 height 15
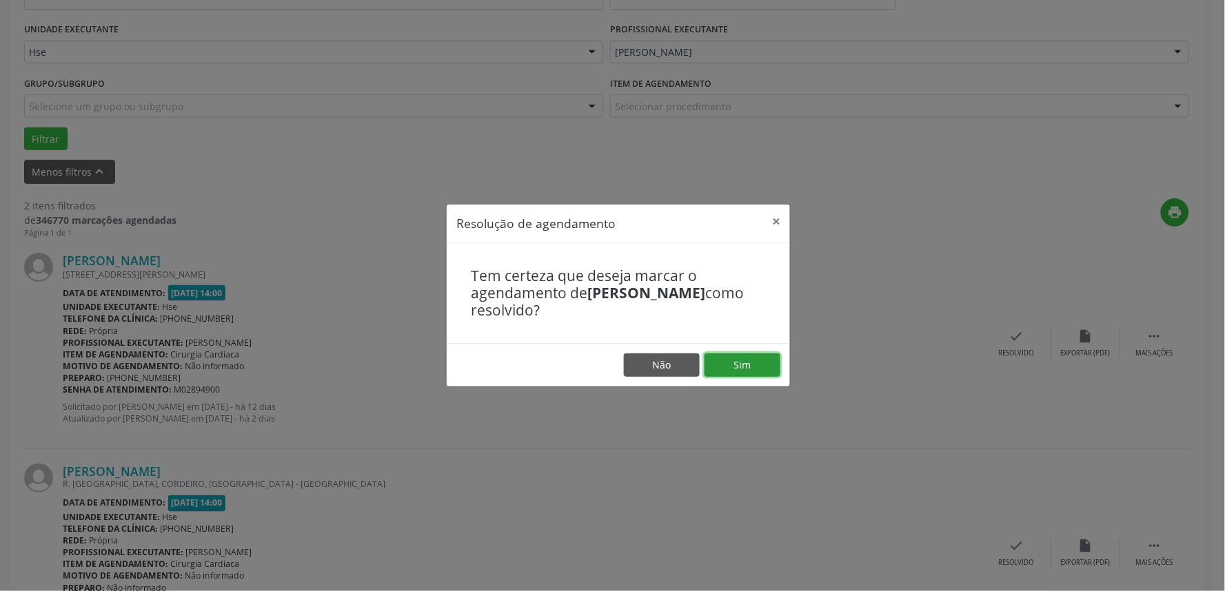
click at [767, 358] on button "Sim" at bounding box center [742, 365] width 76 height 23
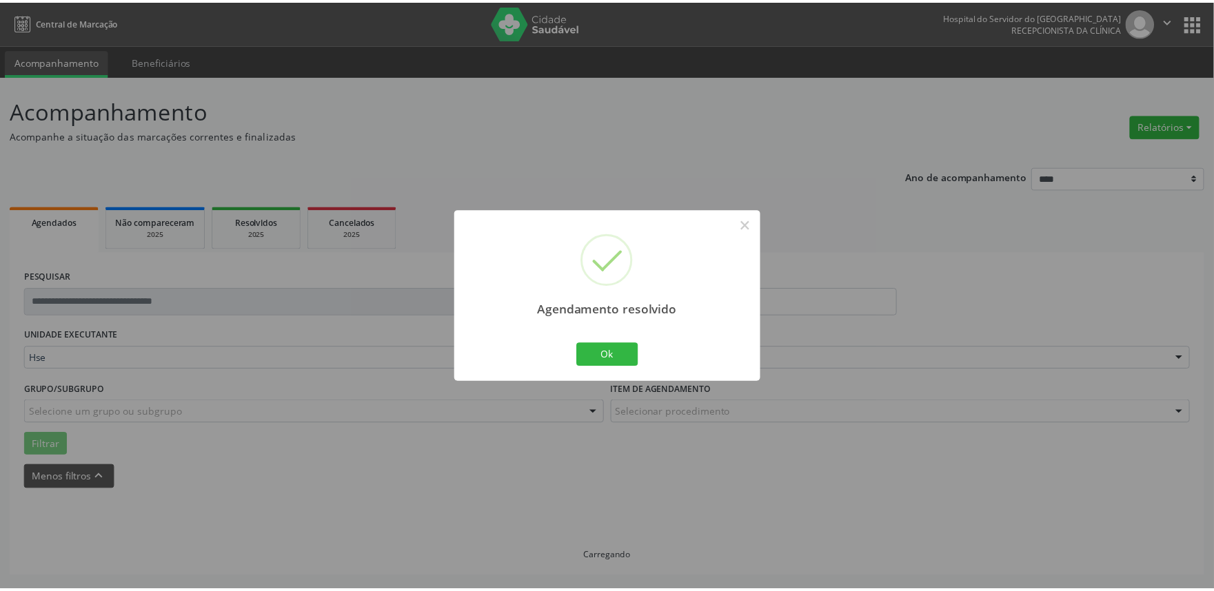
scroll to position [0, 0]
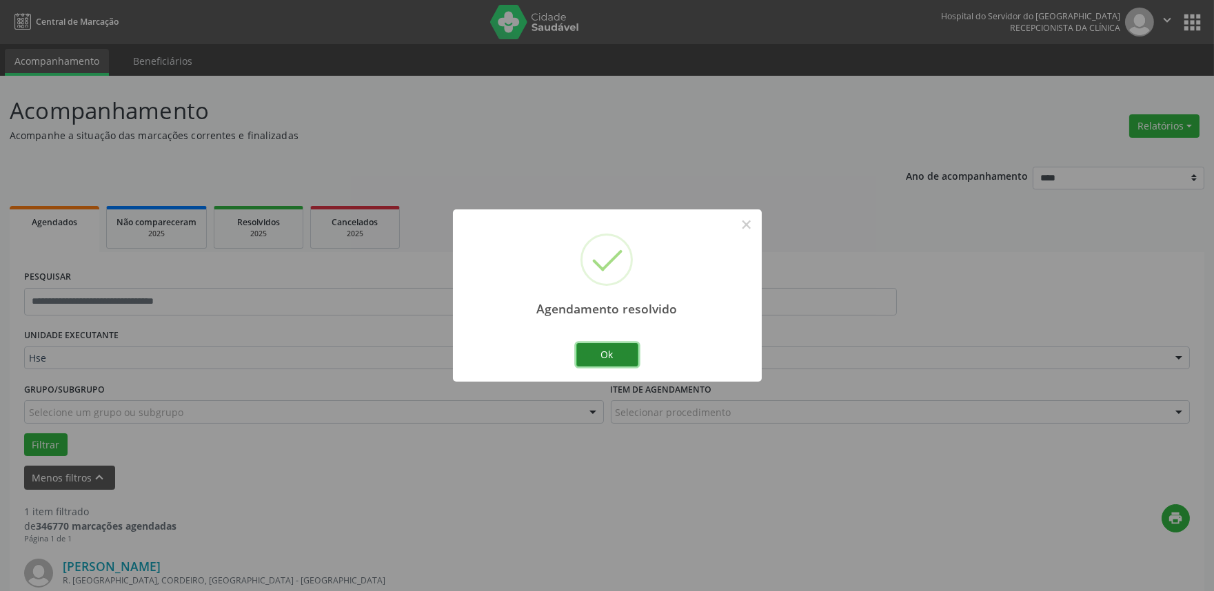
click at [609, 354] on button "Ok" at bounding box center [607, 354] width 62 height 23
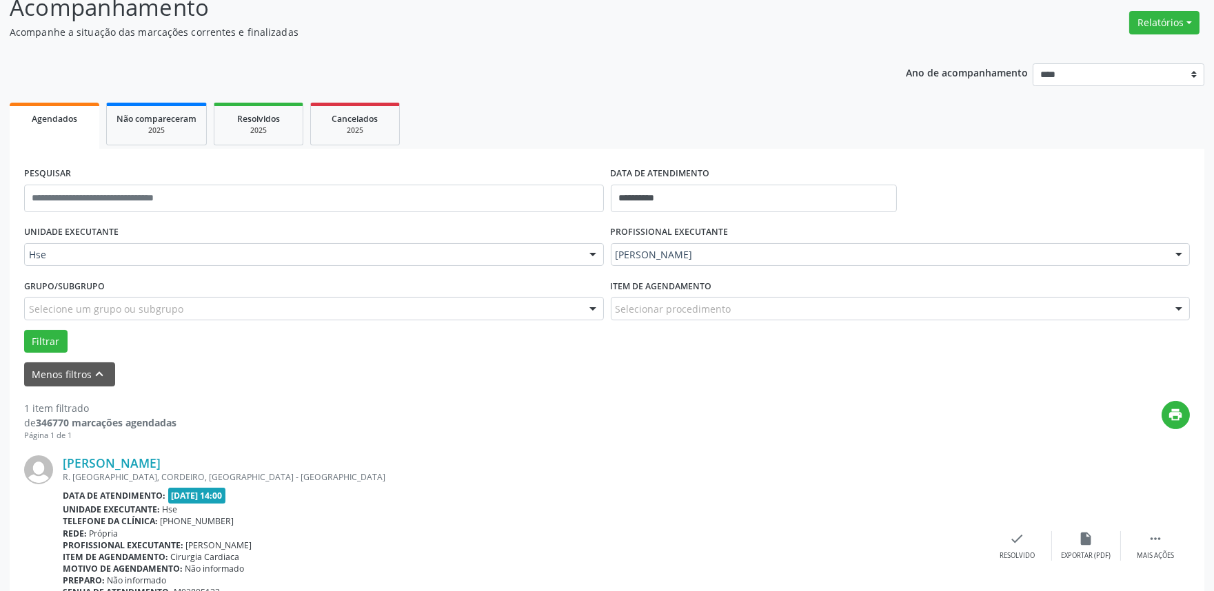
scroll to position [186, 0]
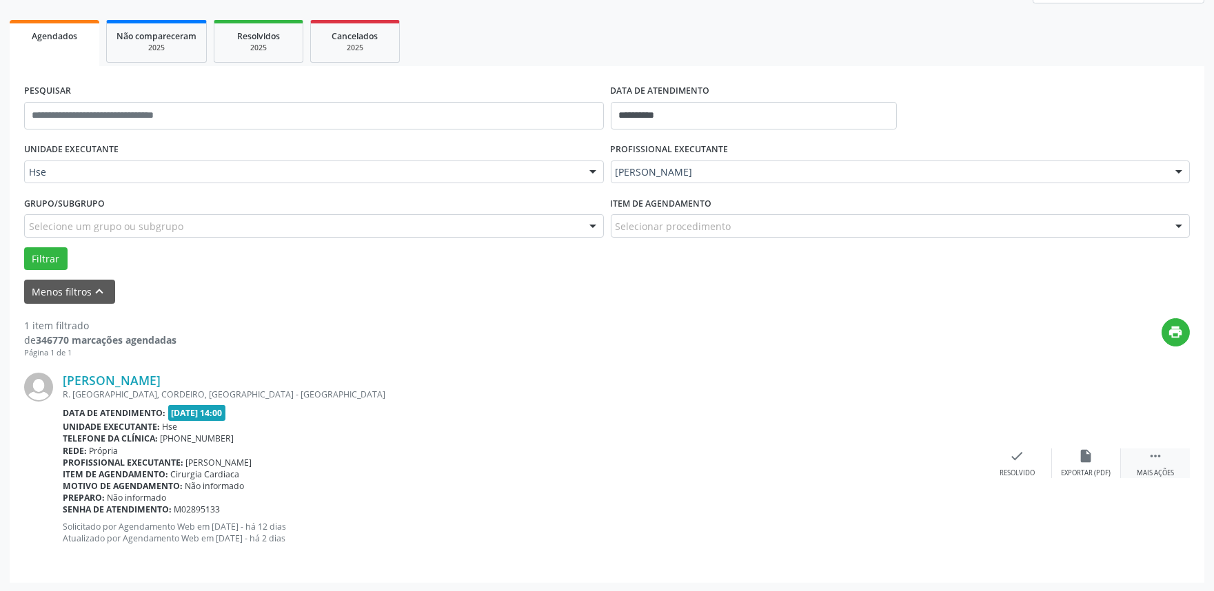
click at [1152, 463] on icon "" at bounding box center [1155, 456] width 15 height 15
click at [1072, 451] on div "alarm_off Não compareceu" at bounding box center [1086, 464] width 69 height 30
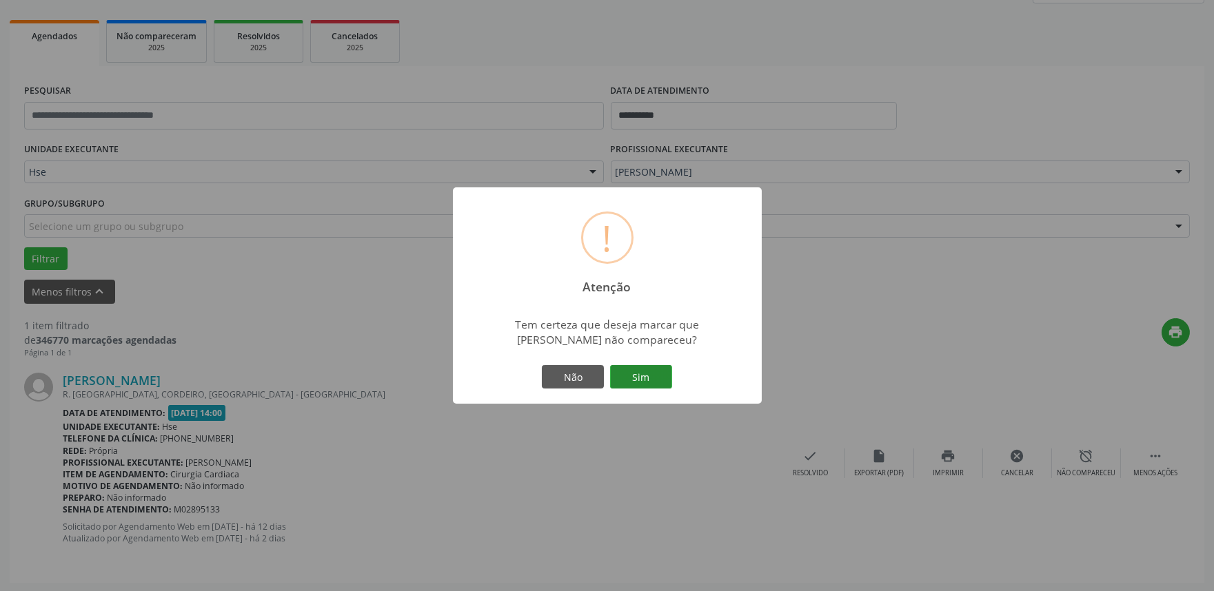
click at [649, 373] on button "Sim" at bounding box center [641, 376] width 62 height 23
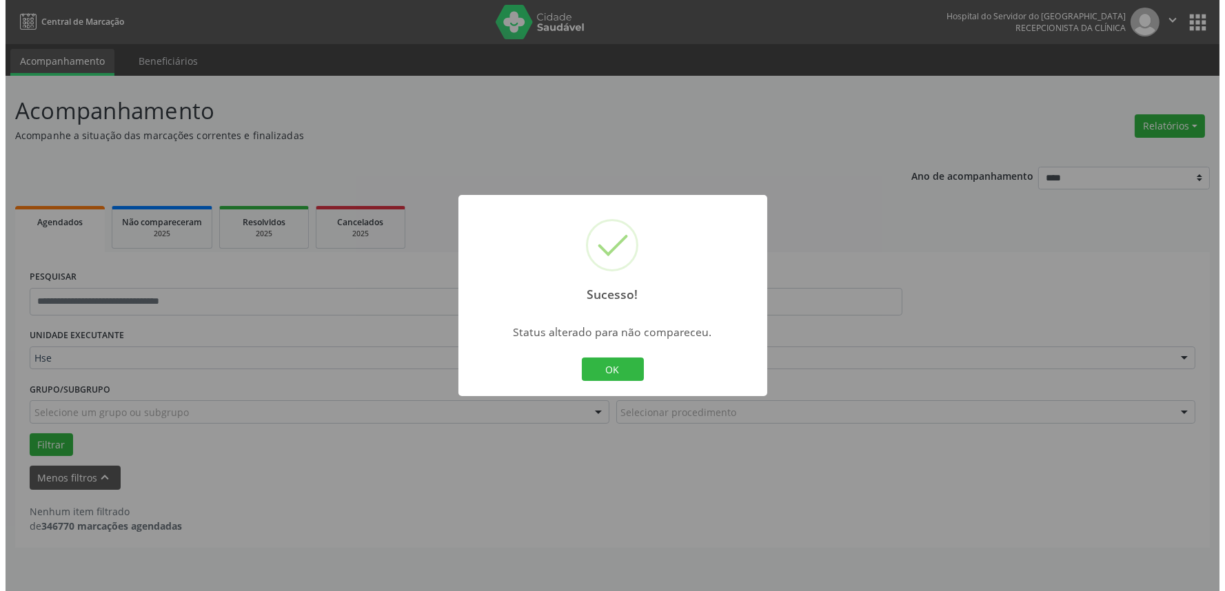
scroll to position [0, 0]
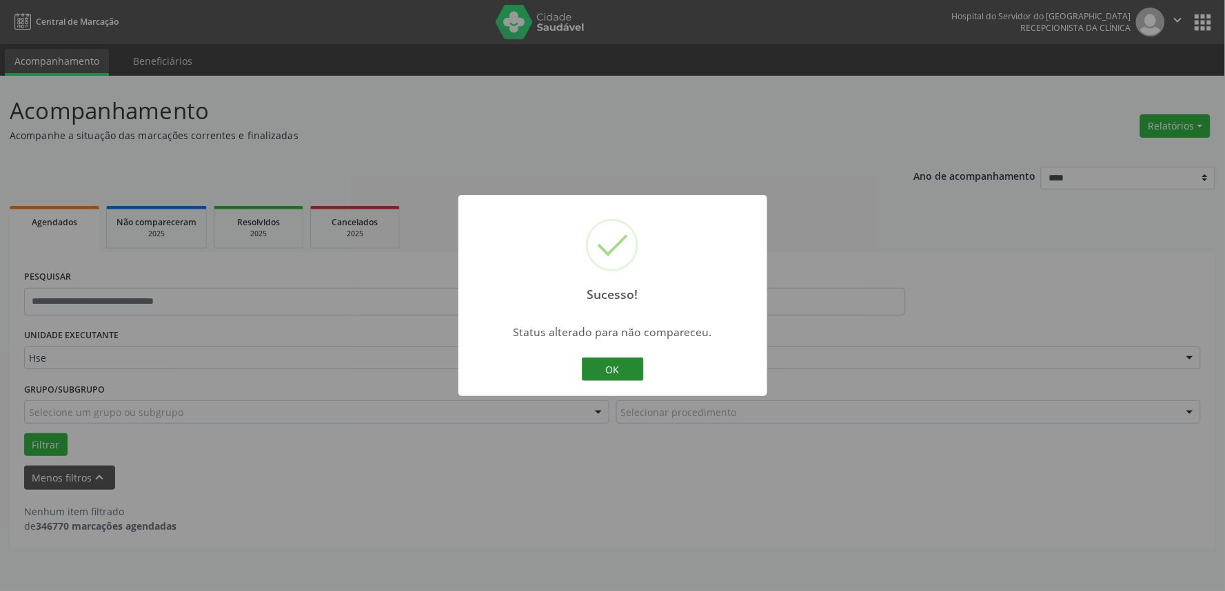
click at [624, 367] on button "OK" at bounding box center [613, 369] width 62 height 23
